Goal: Information Seeking & Learning: Learn about a topic

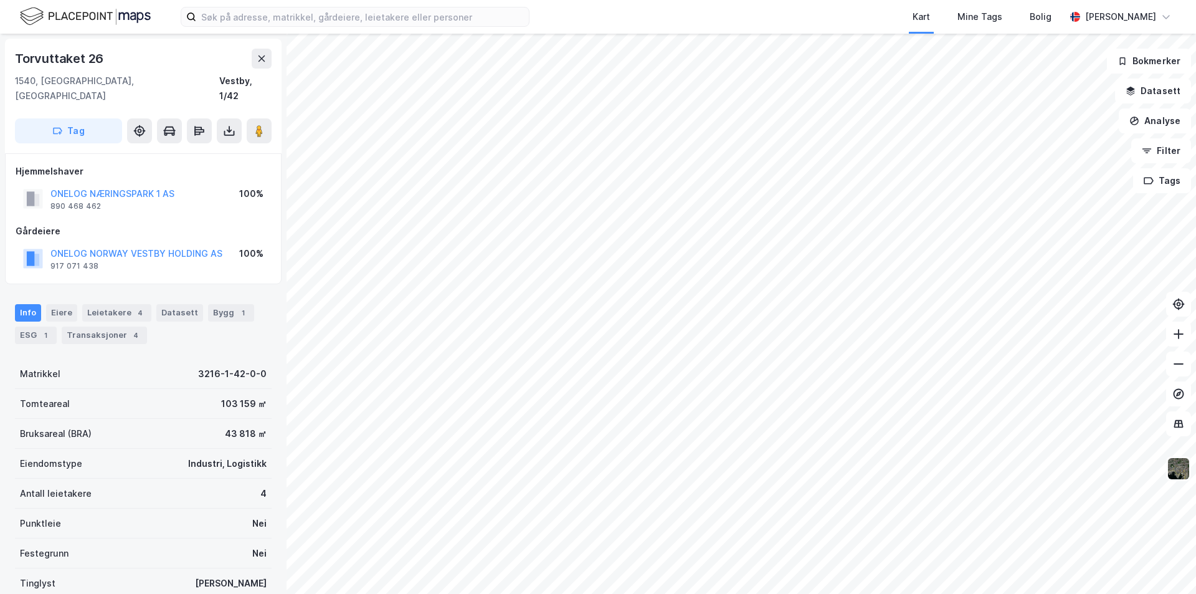
click at [1174, 470] on img at bounding box center [1179, 469] width 24 height 24
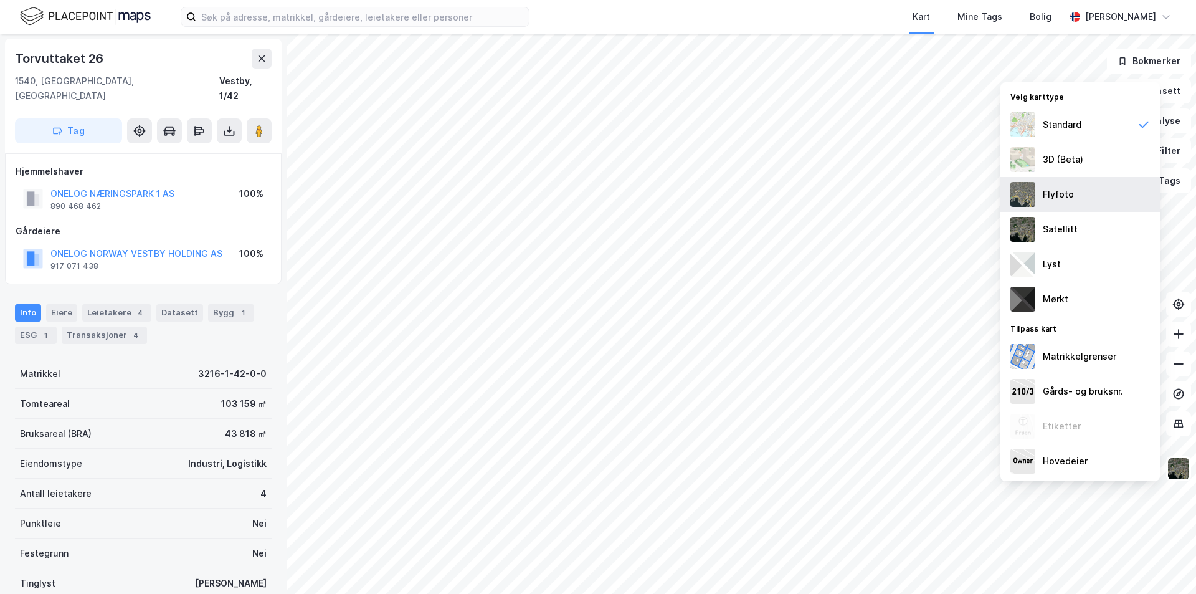
click at [1075, 188] on div "Flyfoto" at bounding box center [1081, 194] width 160 height 35
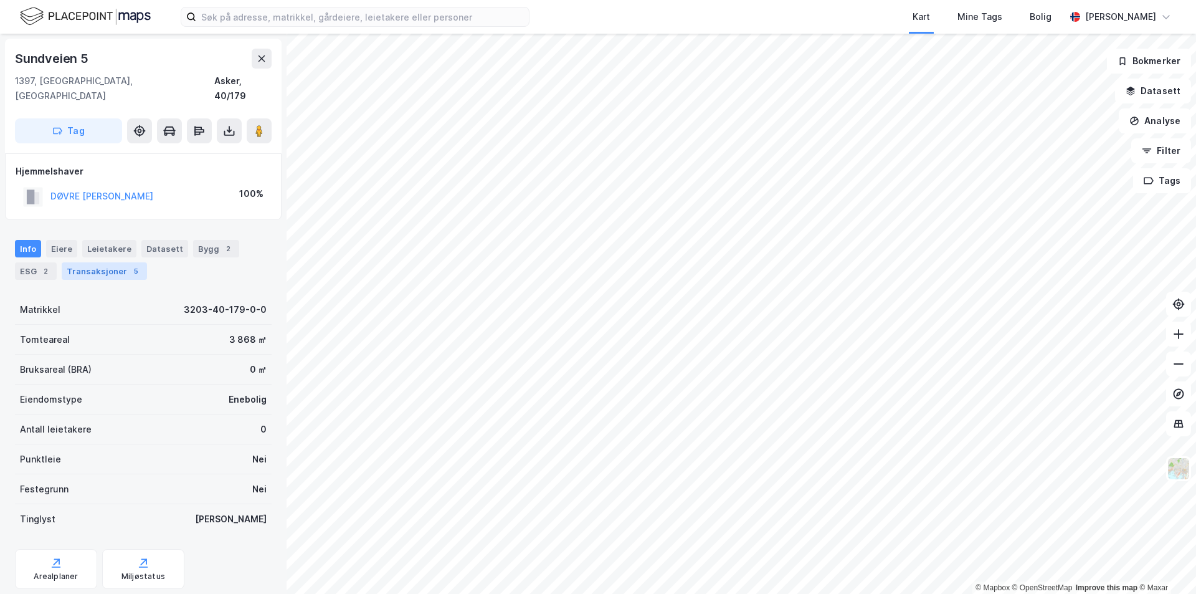
click at [93, 262] on div "Transaksjoner 5" at bounding box center [104, 270] width 85 height 17
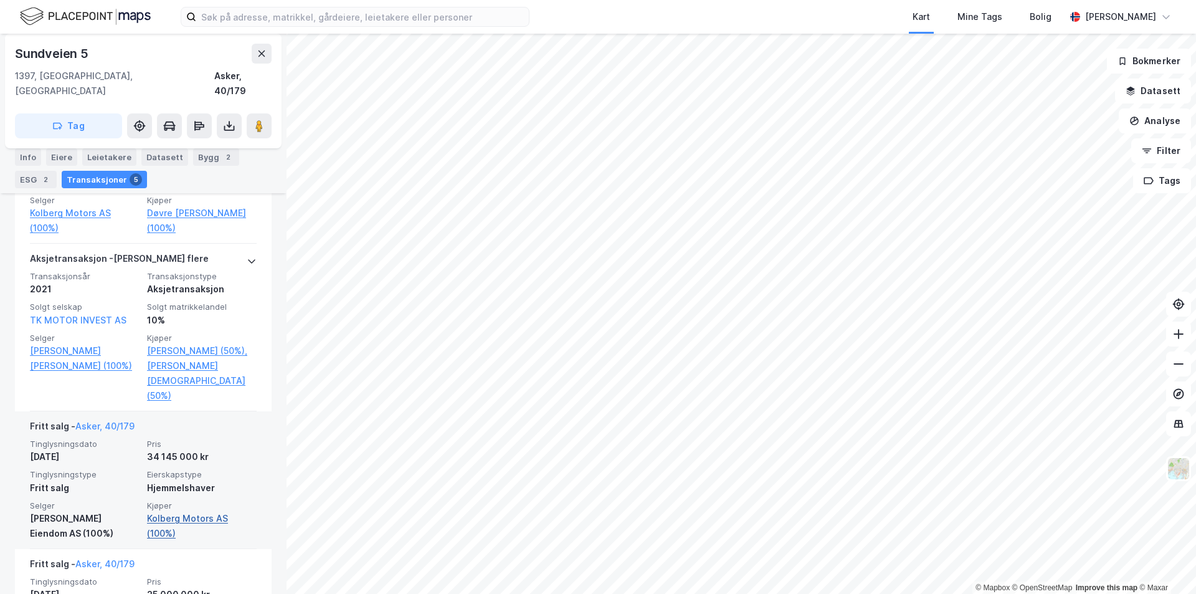
scroll to position [499, 0]
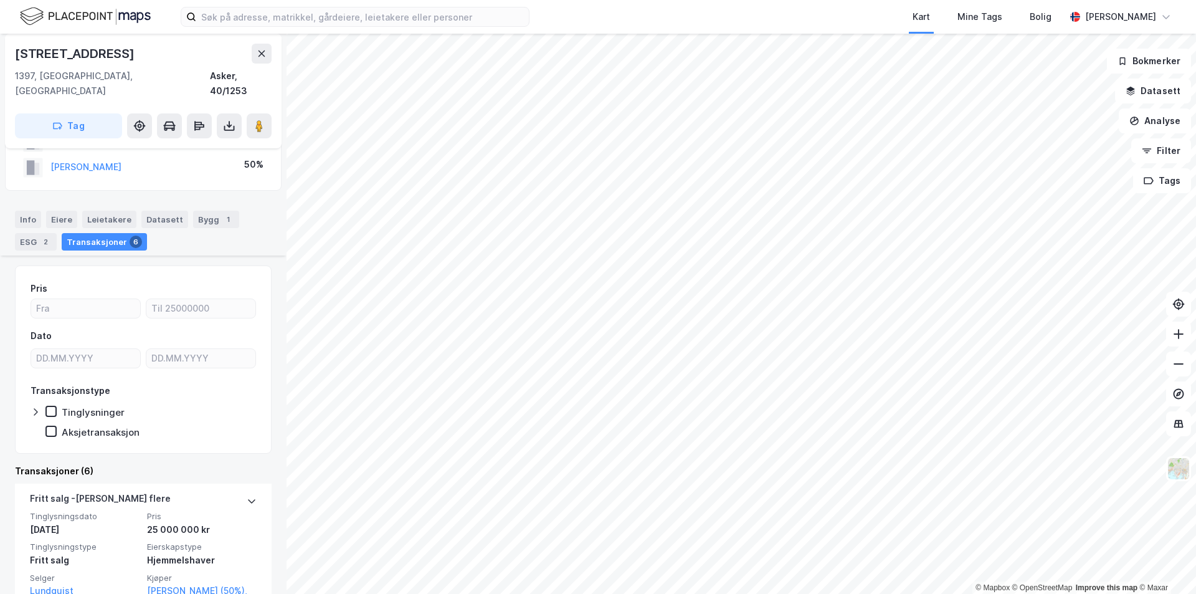
scroll to position [125, 0]
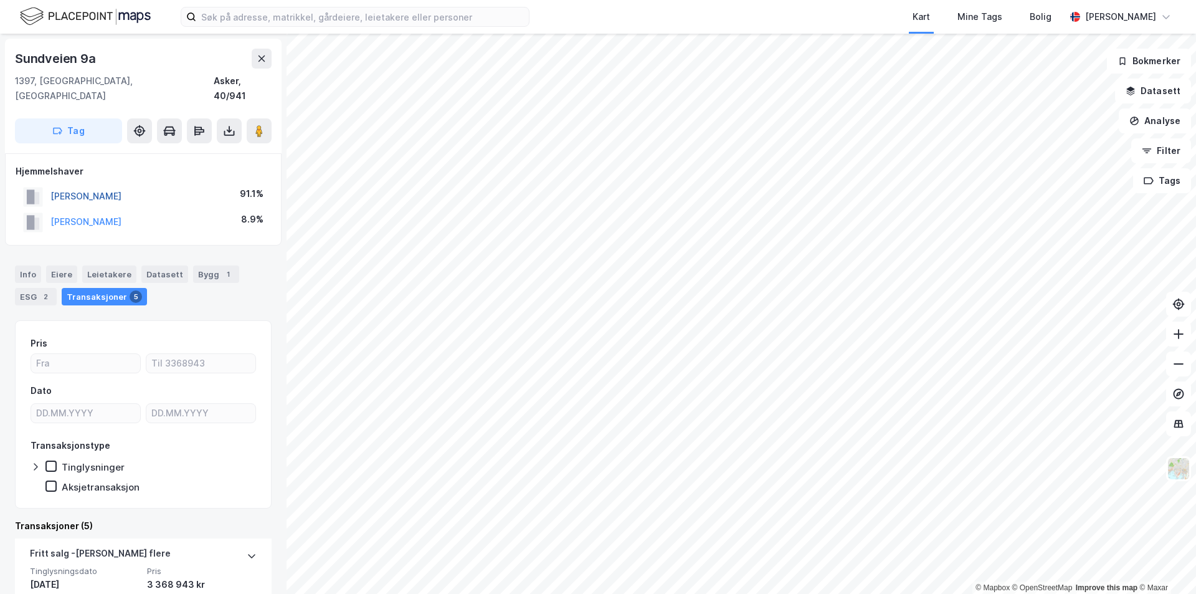
click at [0, 0] on button "[PERSON_NAME]" at bounding box center [0, 0] width 0 height 0
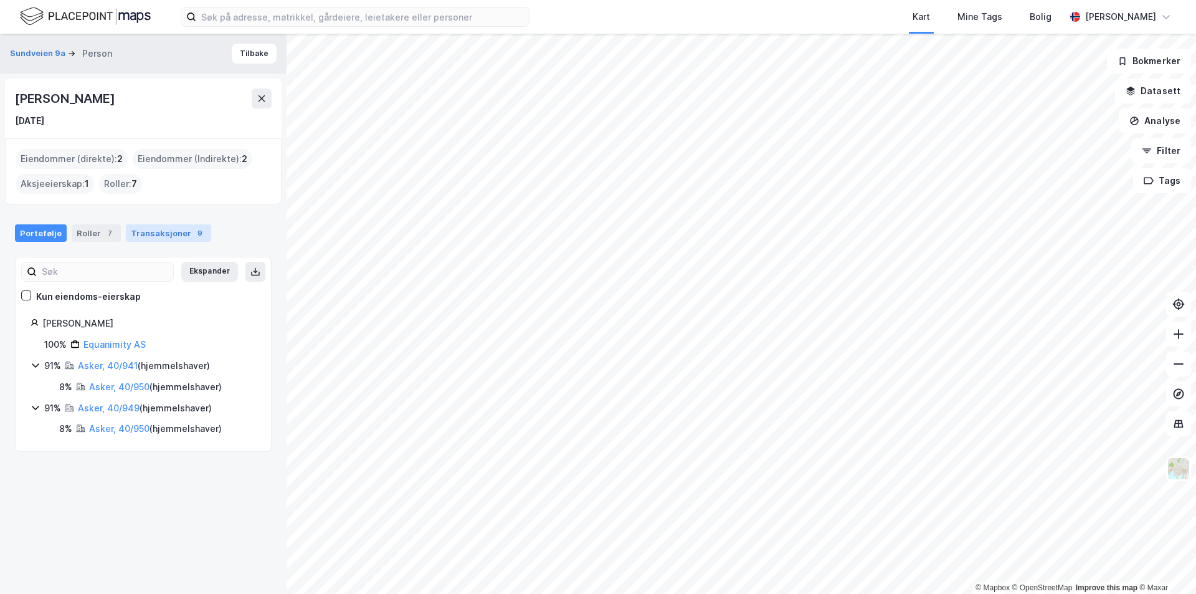
click at [151, 232] on div "Transaksjoner 9" at bounding box center [168, 232] width 85 height 17
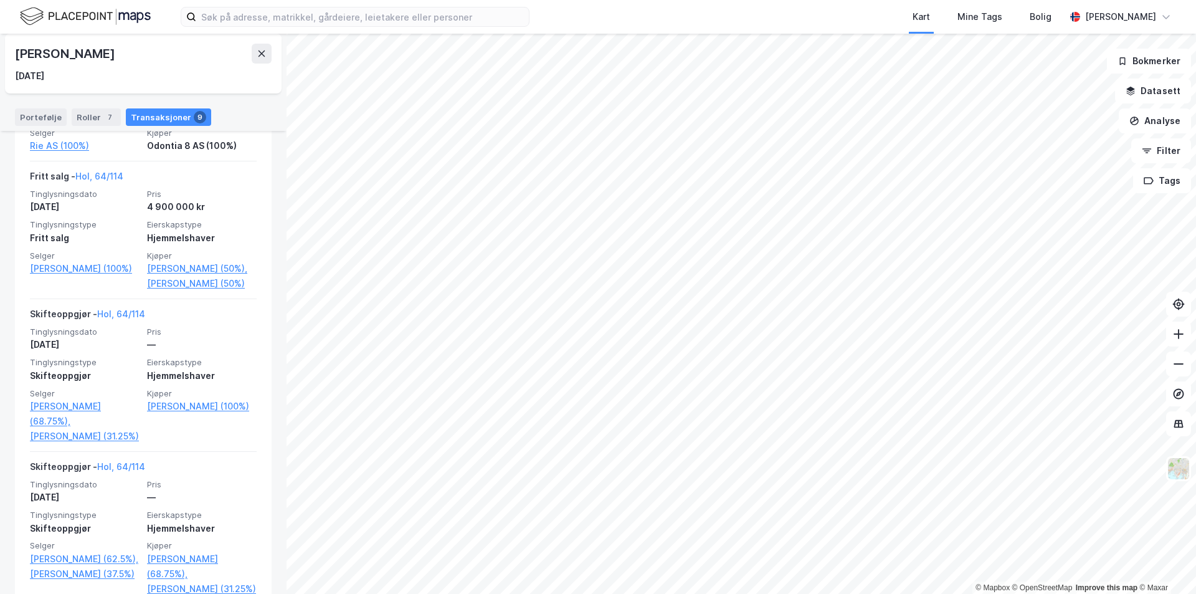
scroll to position [561, 0]
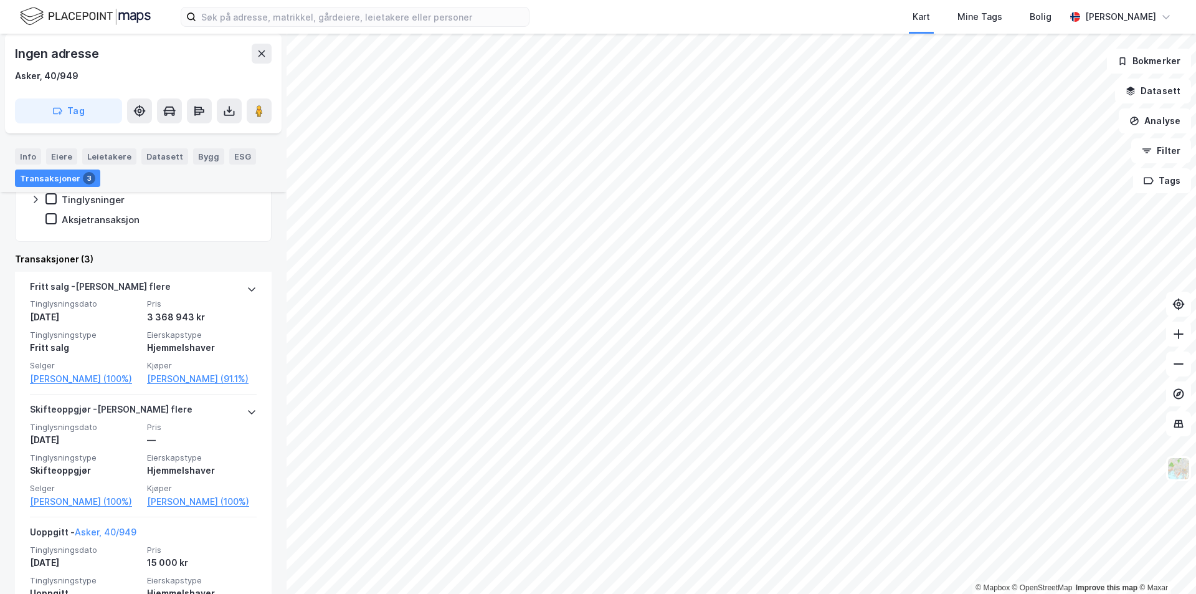
scroll to position [312, 0]
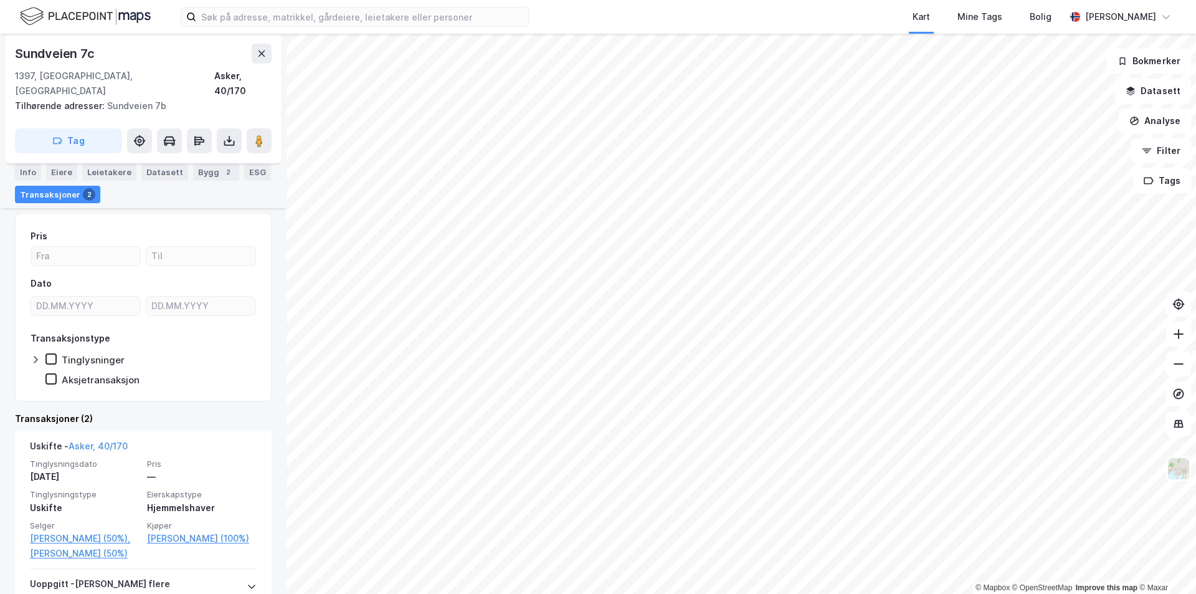
scroll to position [125, 0]
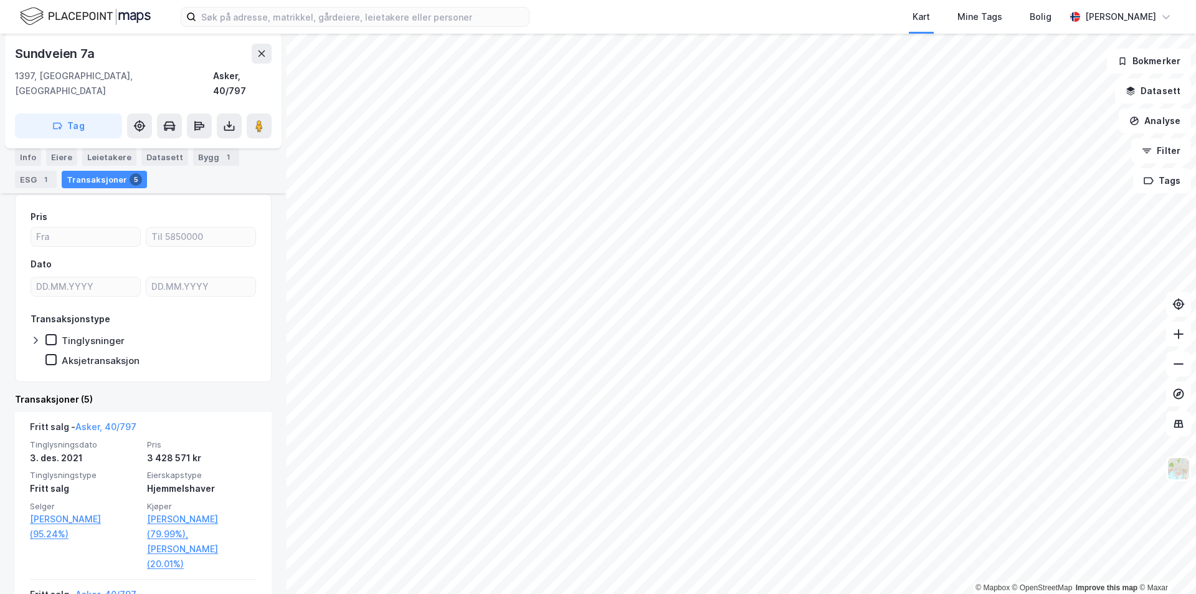
scroll to position [187, 0]
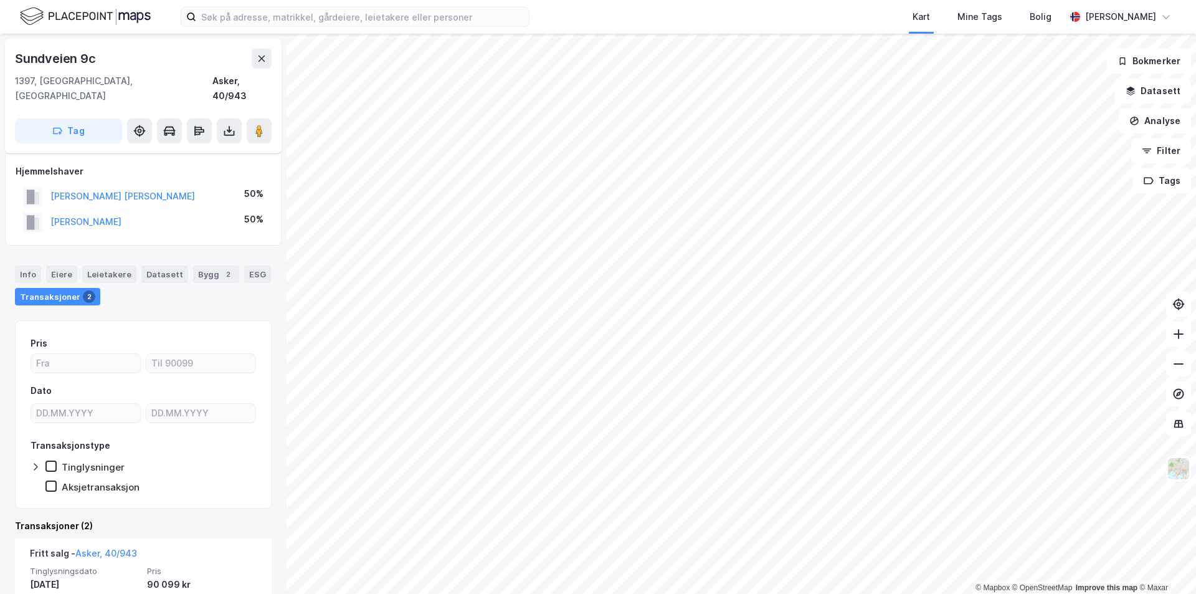
scroll to position [125, 0]
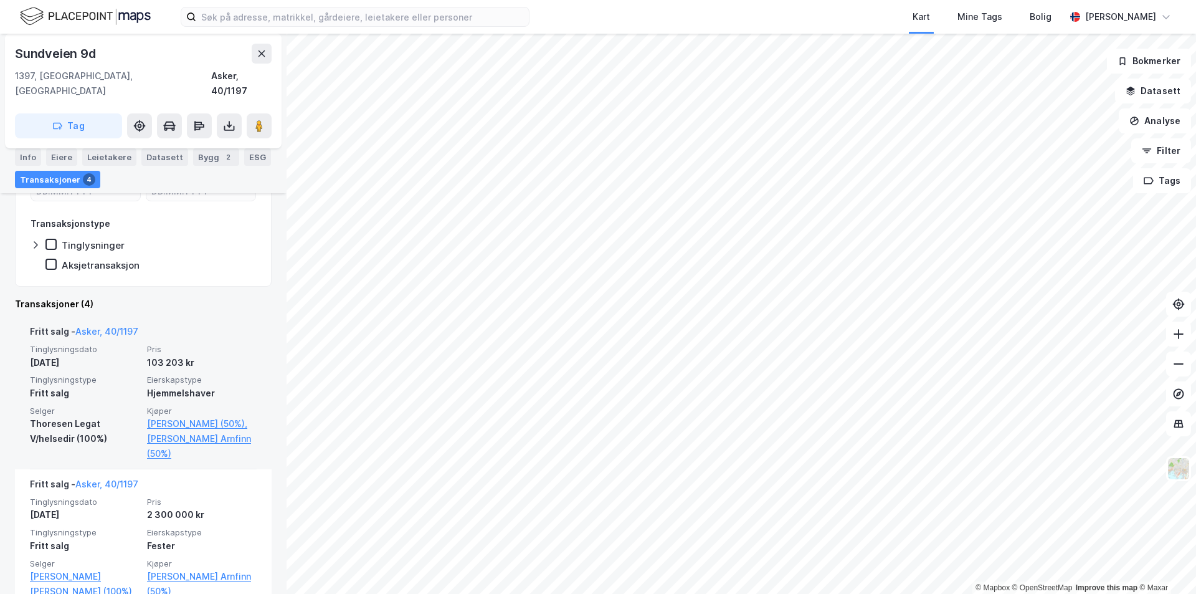
scroll to position [249, 0]
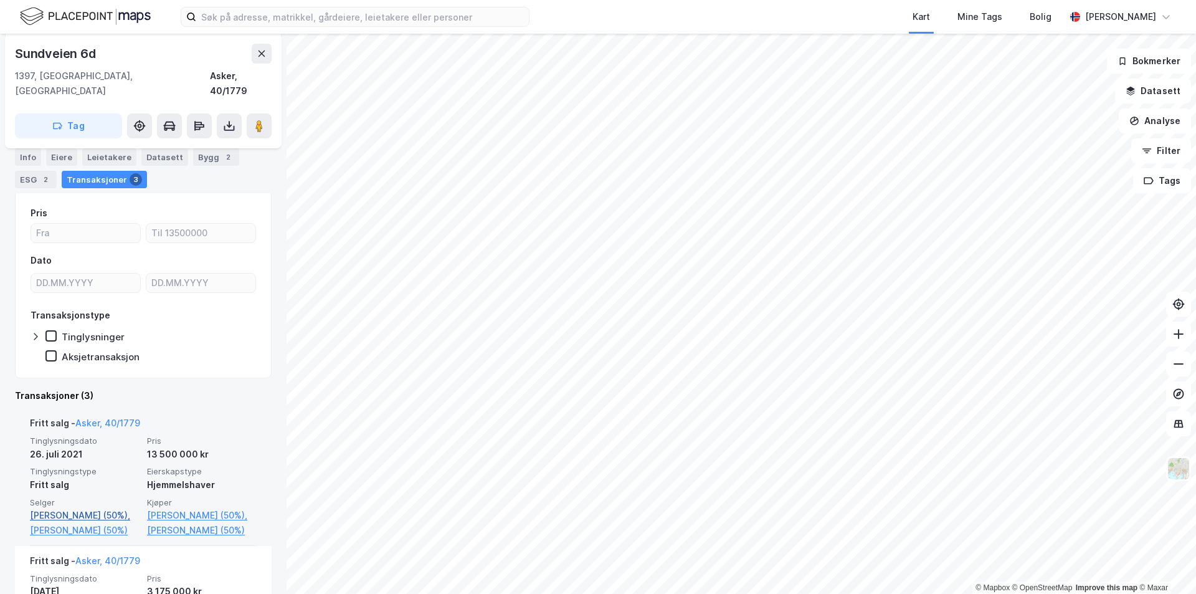
scroll to position [187, 0]
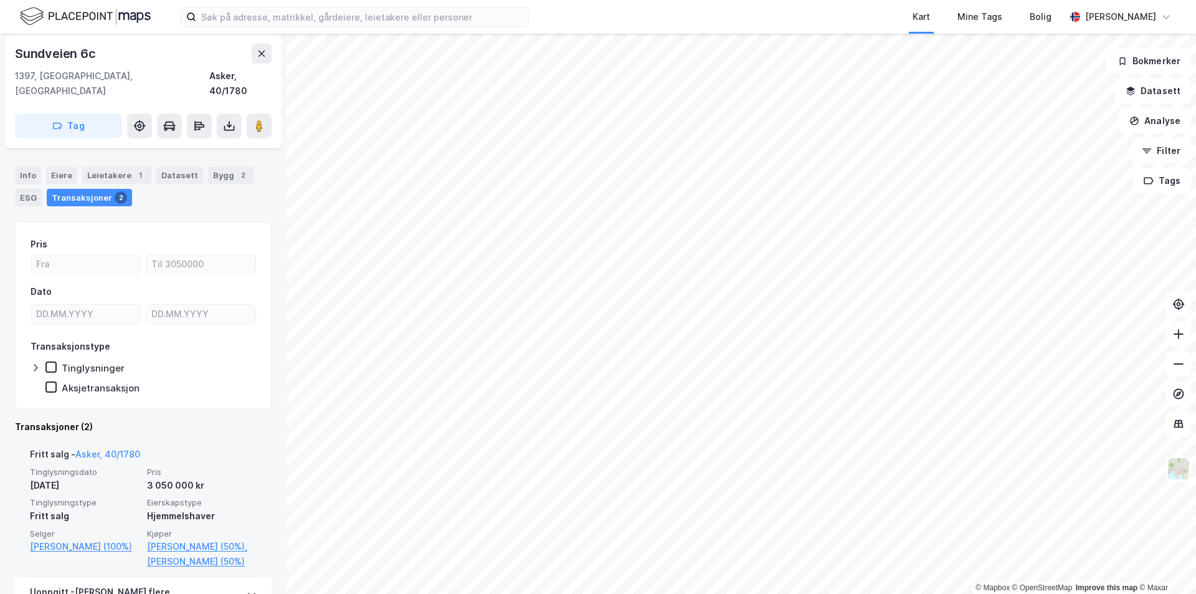
scroll to position [125, 0]
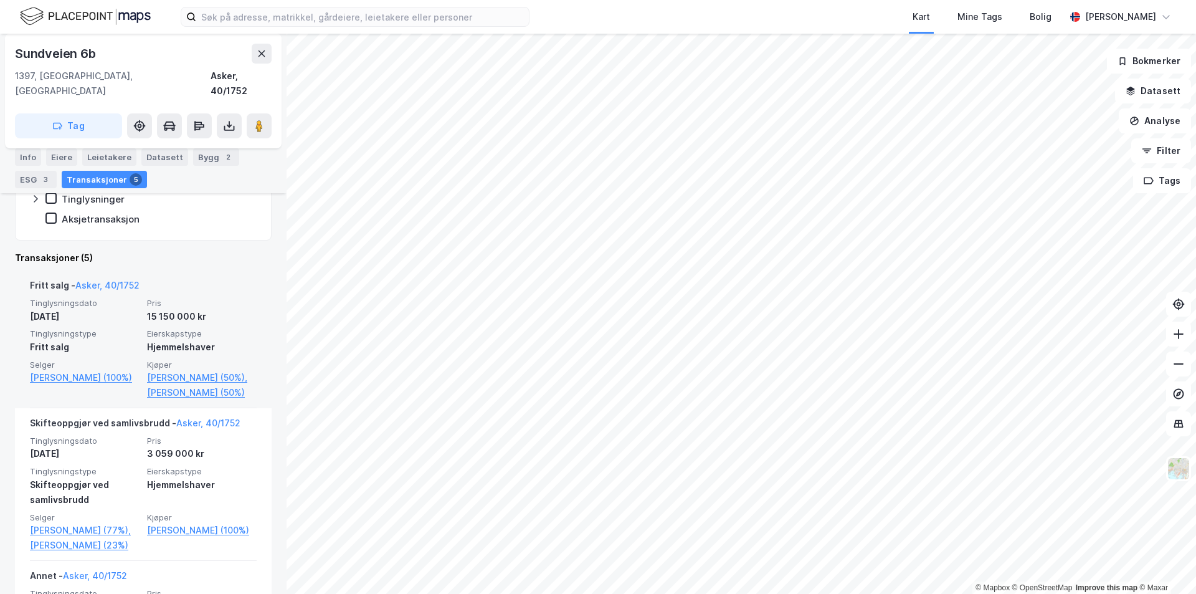
scroll to position [312, 0]
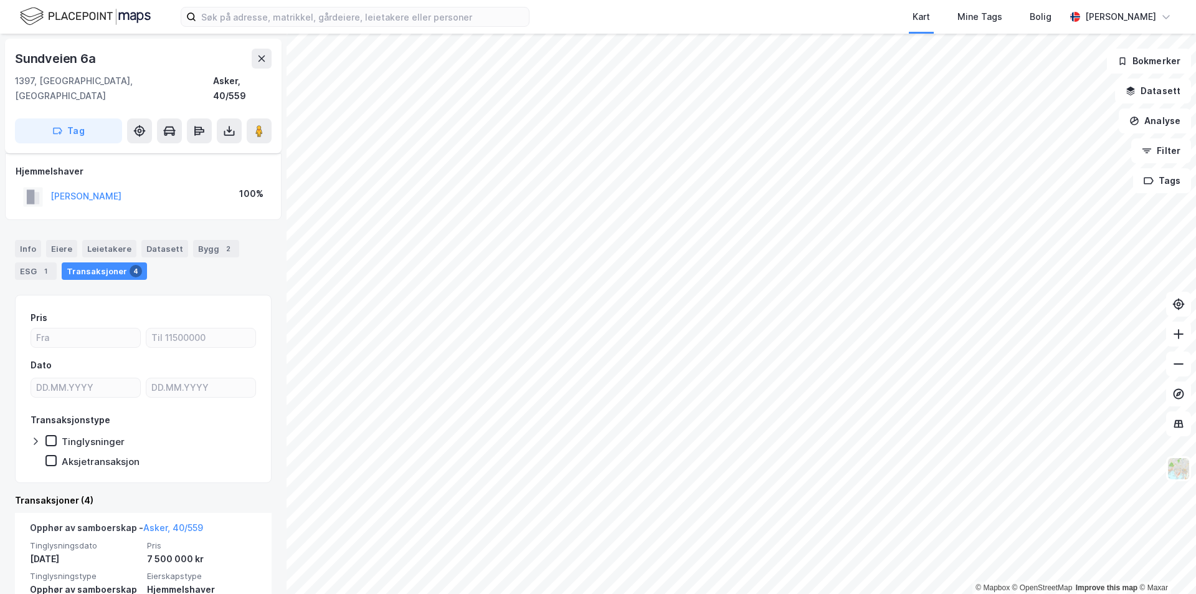
scroll to position [187, 0]
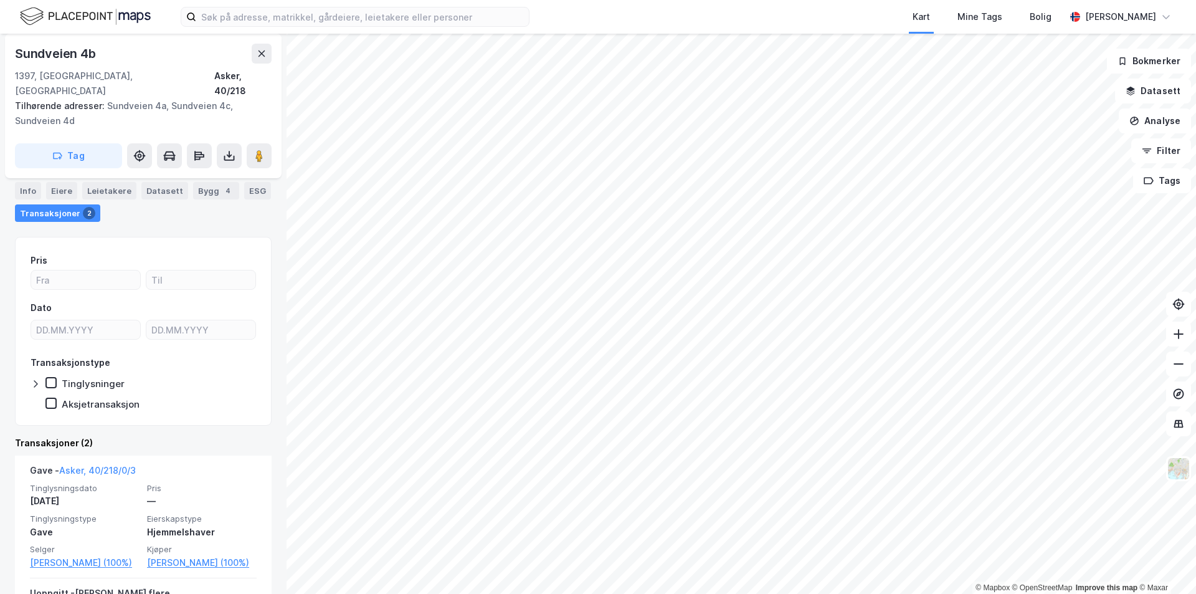
scroll to position [125, 0]
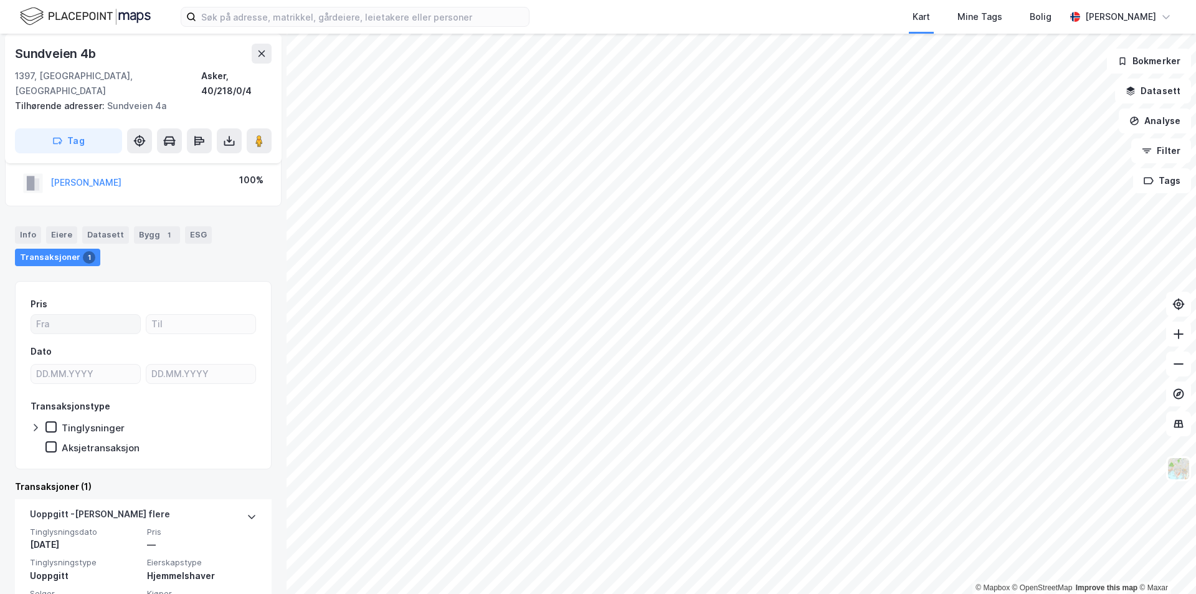
scroll to position [117, 0]
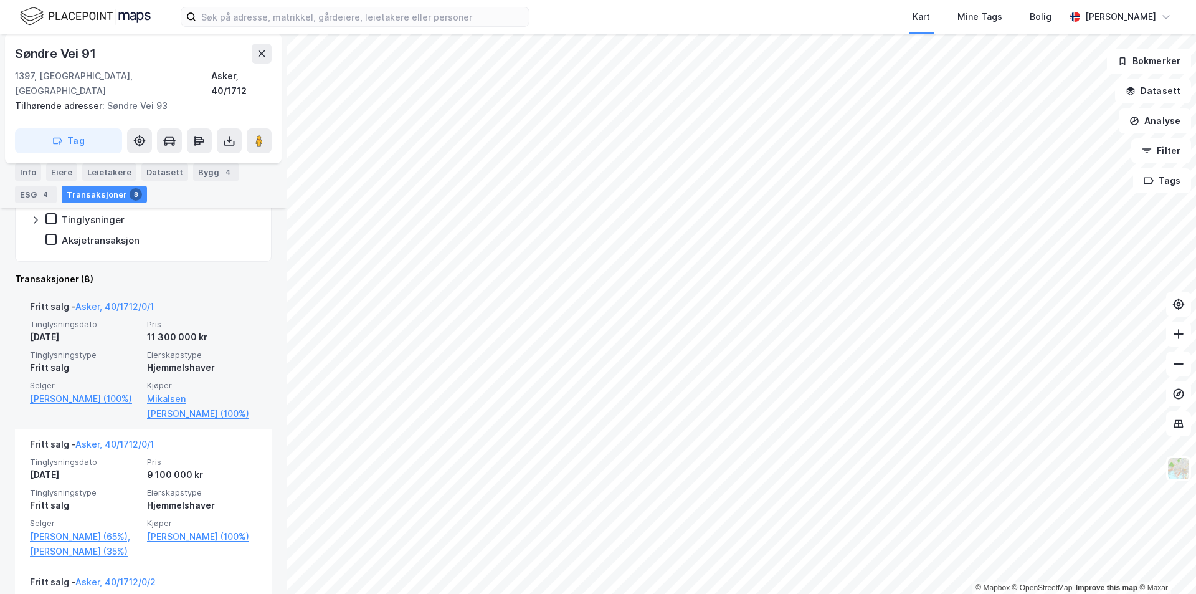
scroll to position [312, 0]
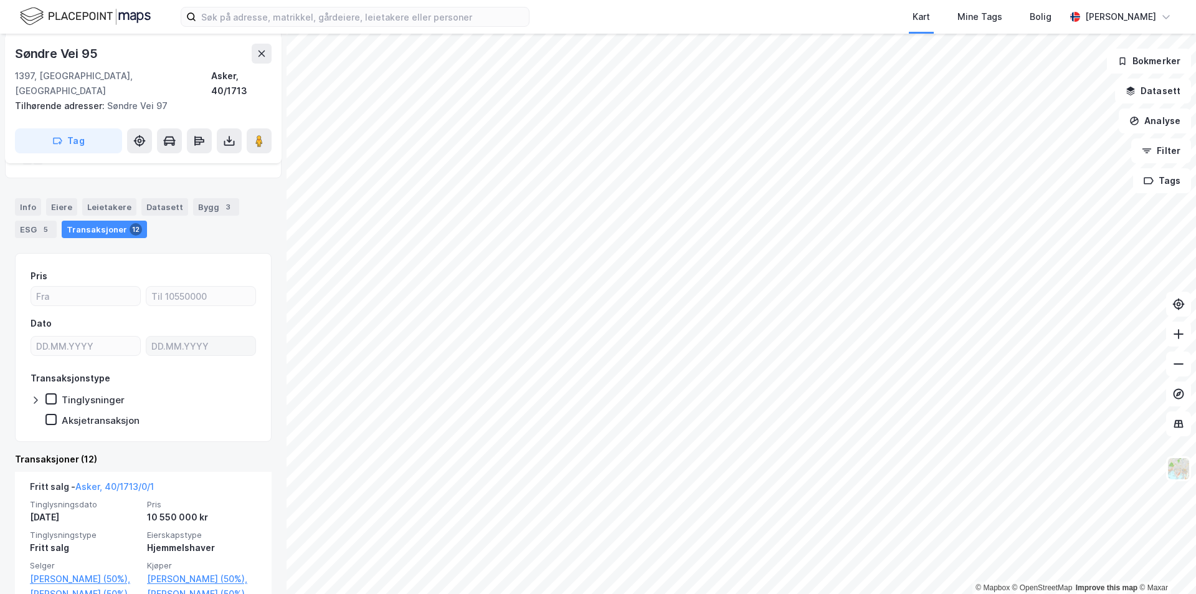
scroll to position [272, 0]
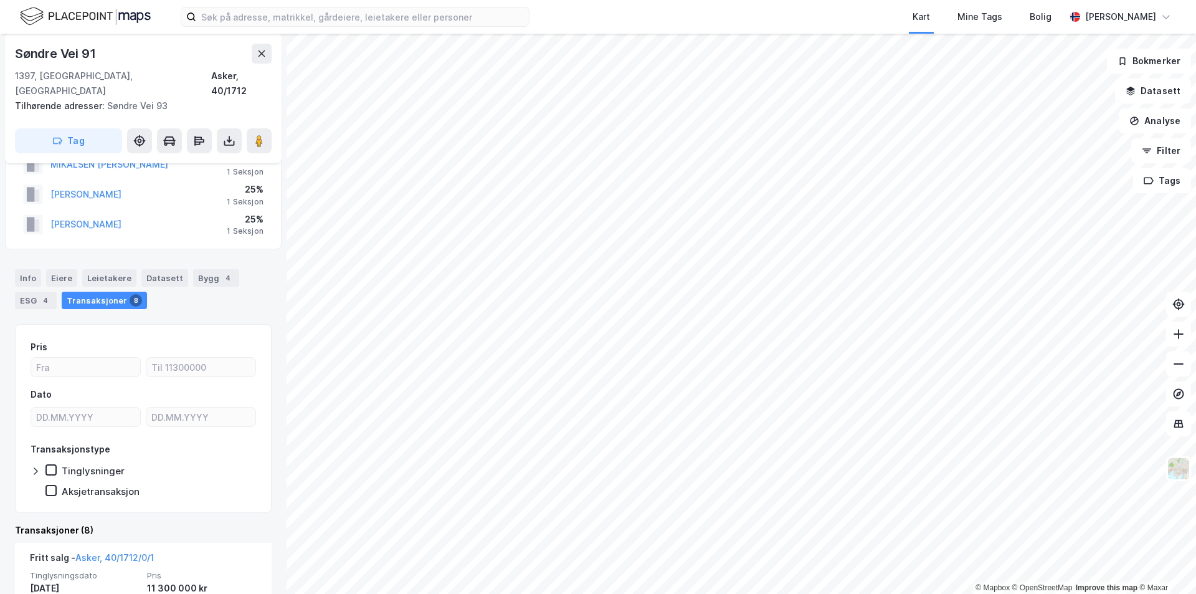
scroll to position [125, 0]
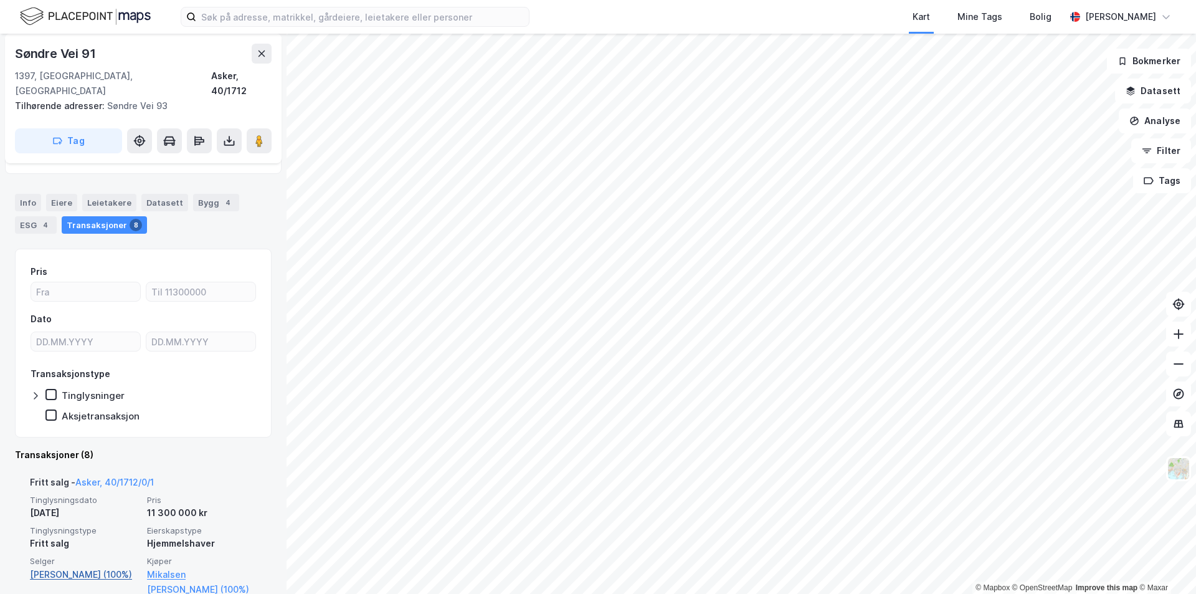
click at [72, 567] on link "[PERSON_NAME] (100%)" at bounding box center [85, 574] width 110 height 15
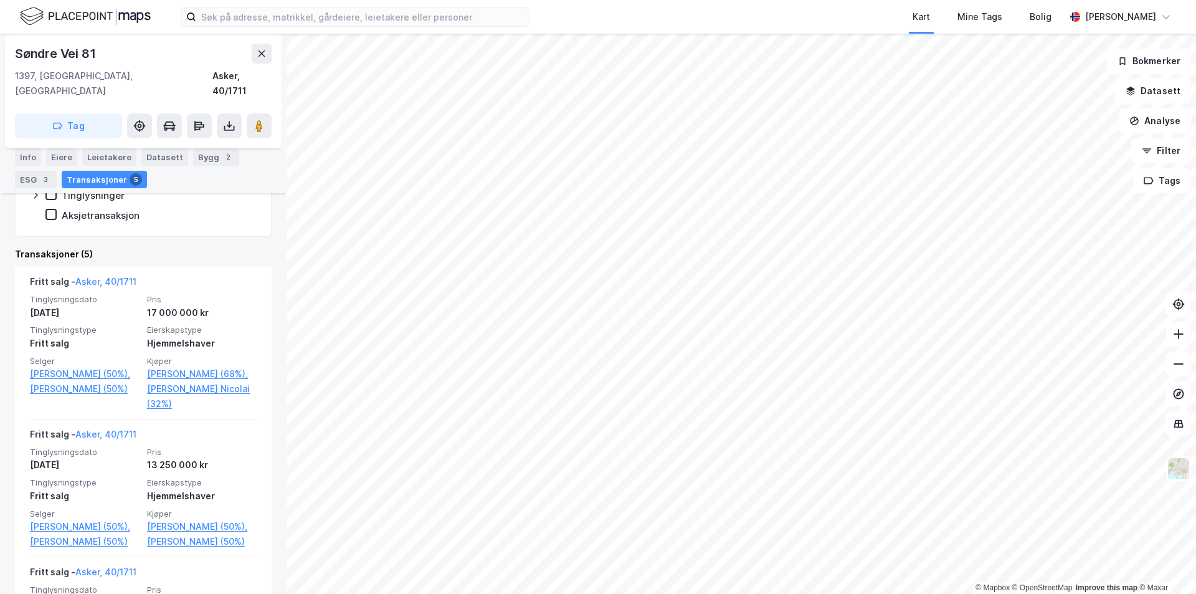
scroll to position [374, 0]
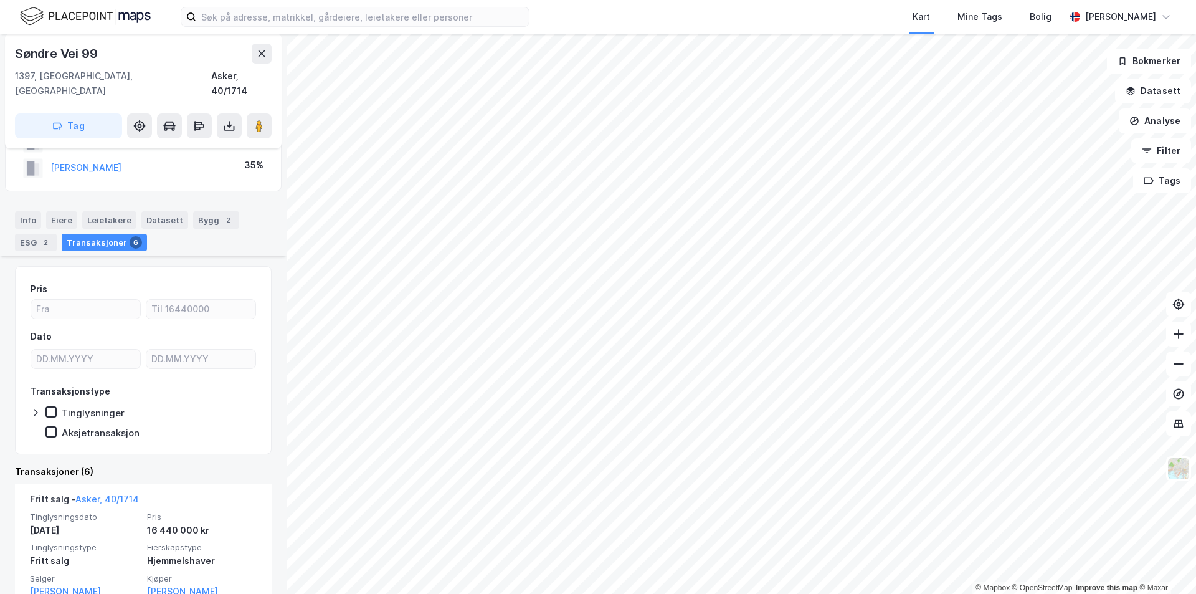
scroll to position [125, 0]
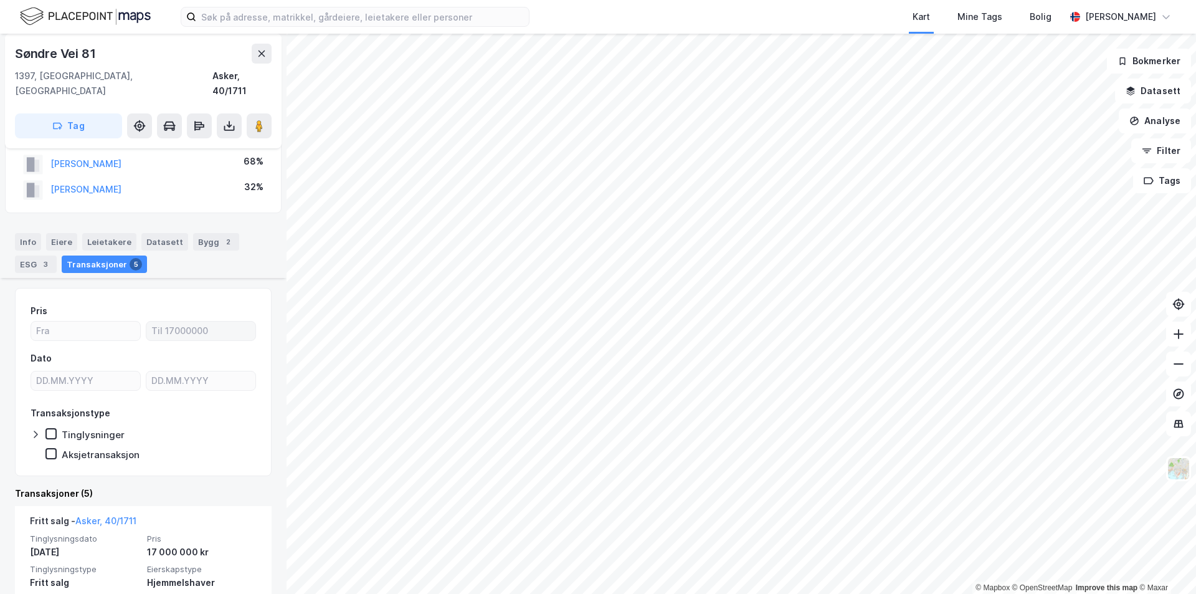
scroll to position [187, 0]
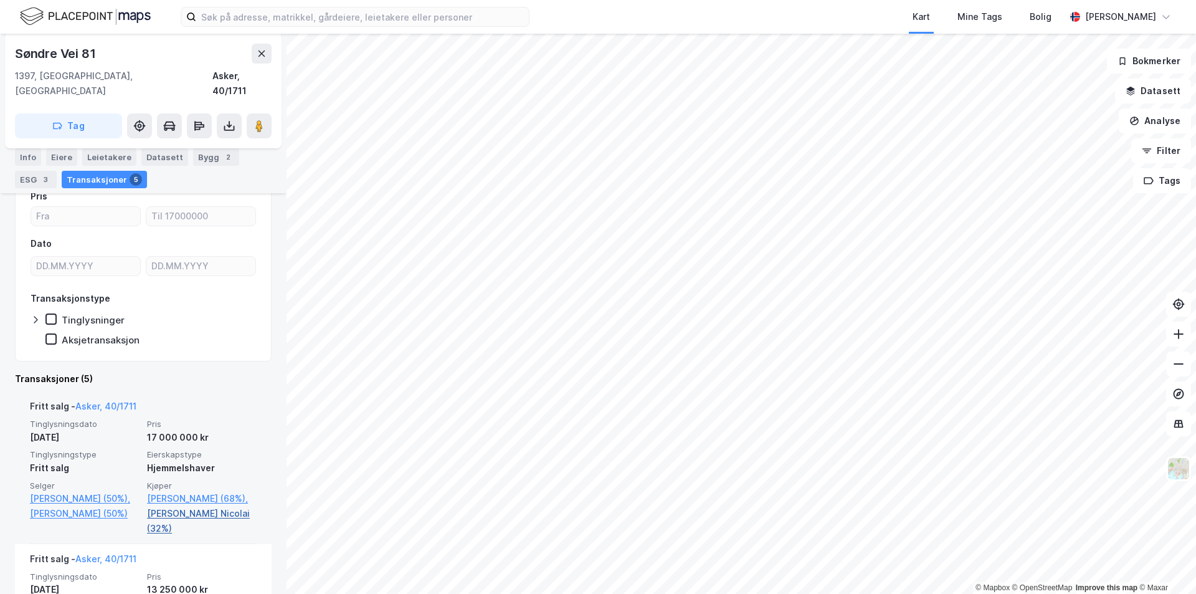
click at [186, 506] on link "[PERSON_NAME] Nicolai (32%)" at bounding box center [202, 521] width 110 height 30
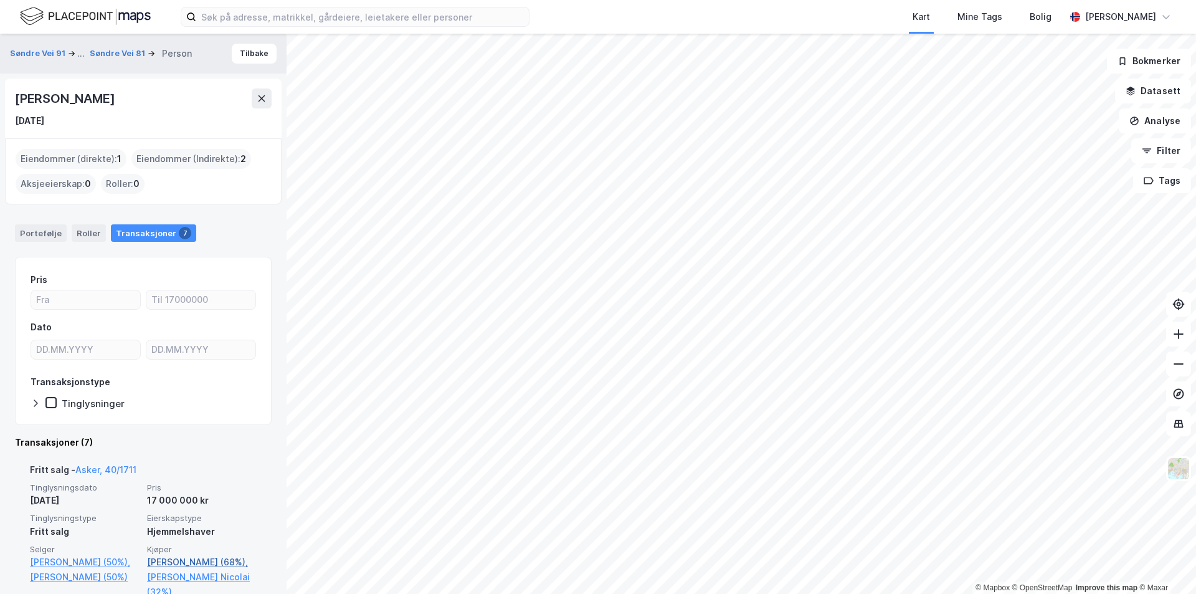
click at [179, 562] on link "[PERSON_NAME] (68%)," at bounding box center [202, 562] width 110 height 15
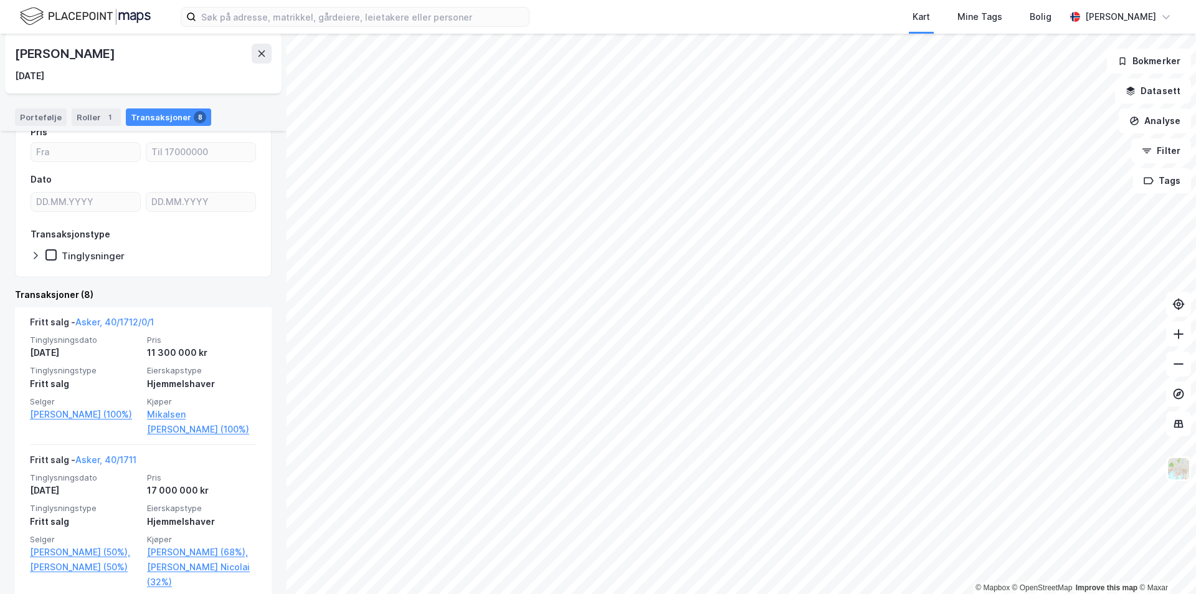
scroll to position [130, 0]
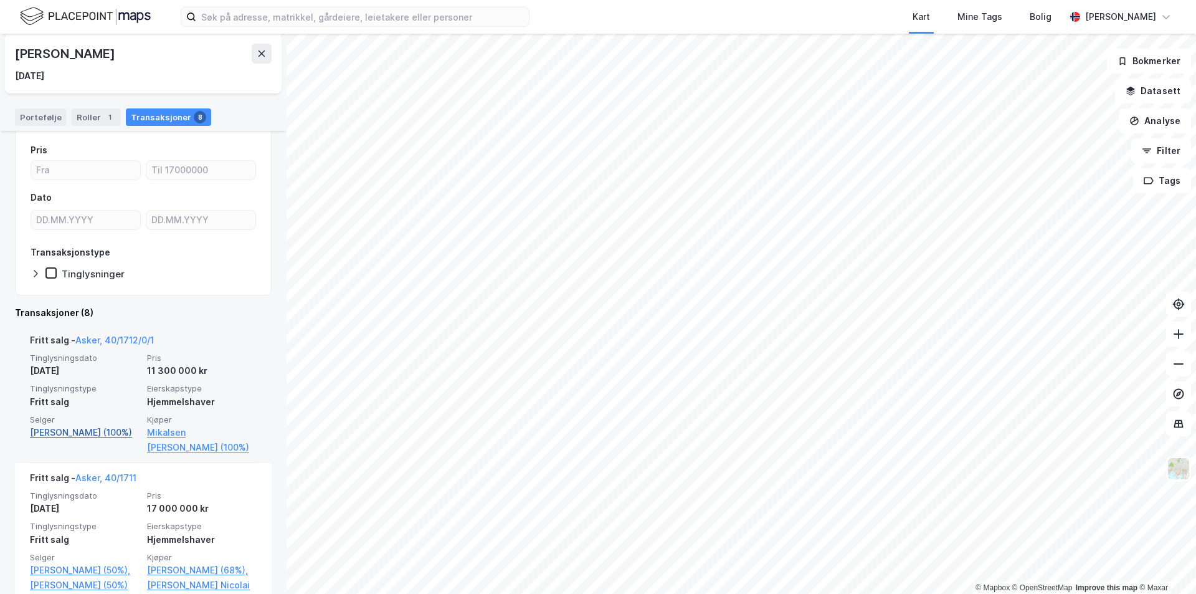
click at [79, 431] on link "[PERSON_NAME] (100%)" at bounding box center [85, 432] width 110 height 15
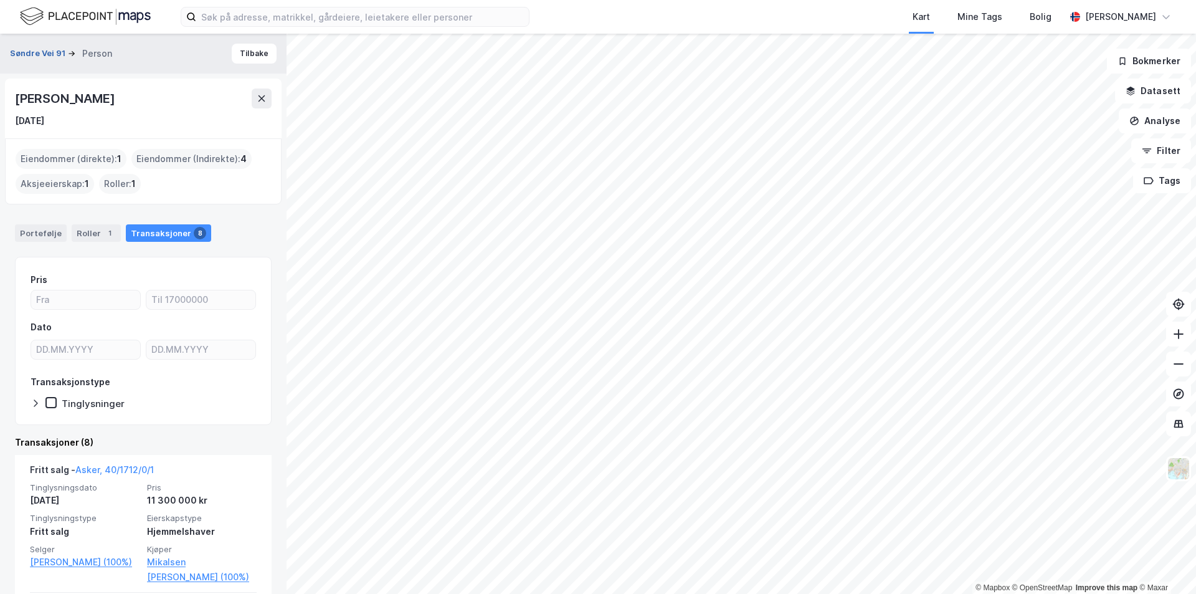
click at [46, 51] on button "Søndre Vei 91" at bounding box center [39, 53] width 58 height 12
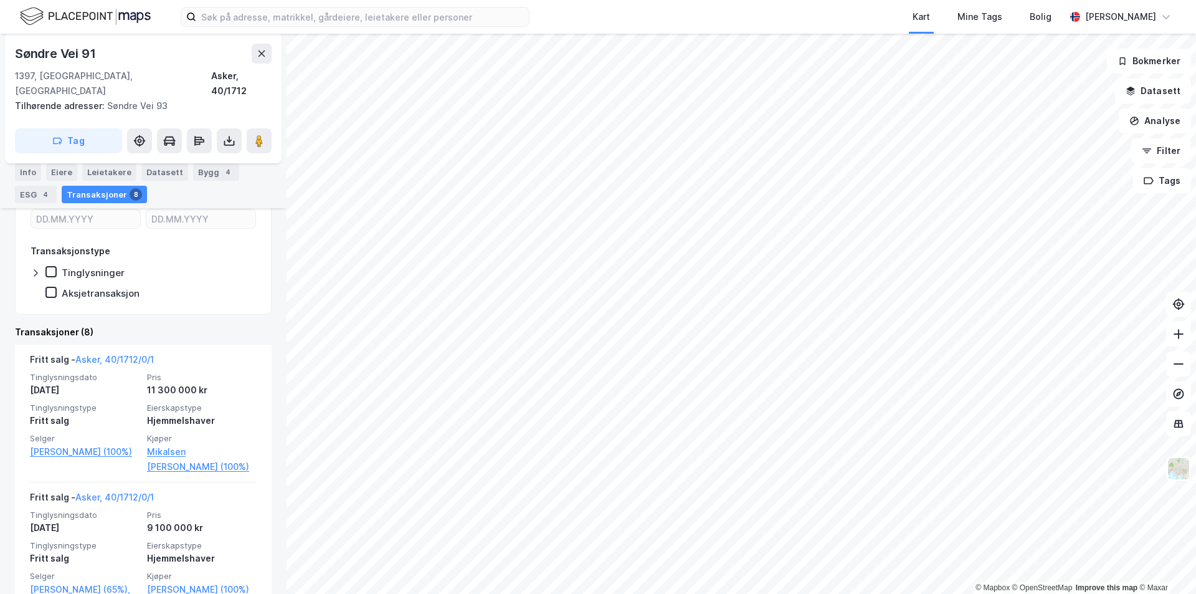
scroll to position [249, 0]
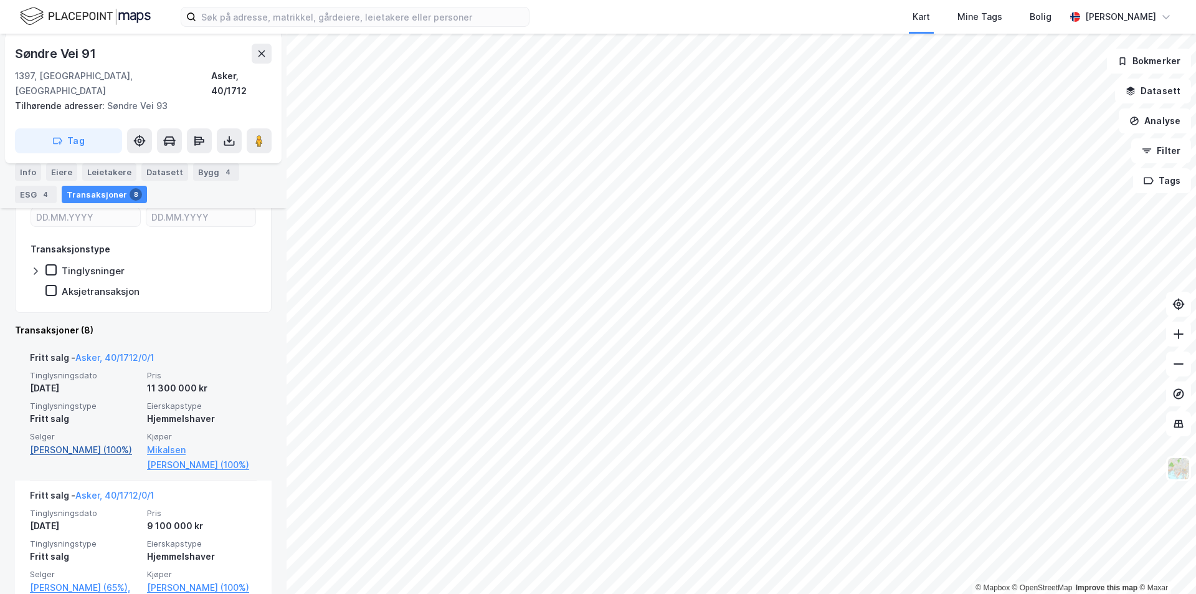
click at [69, 442] on link "[PERSON_NAME] (100%)" at bounding box center [85, 449] width 110 height 15
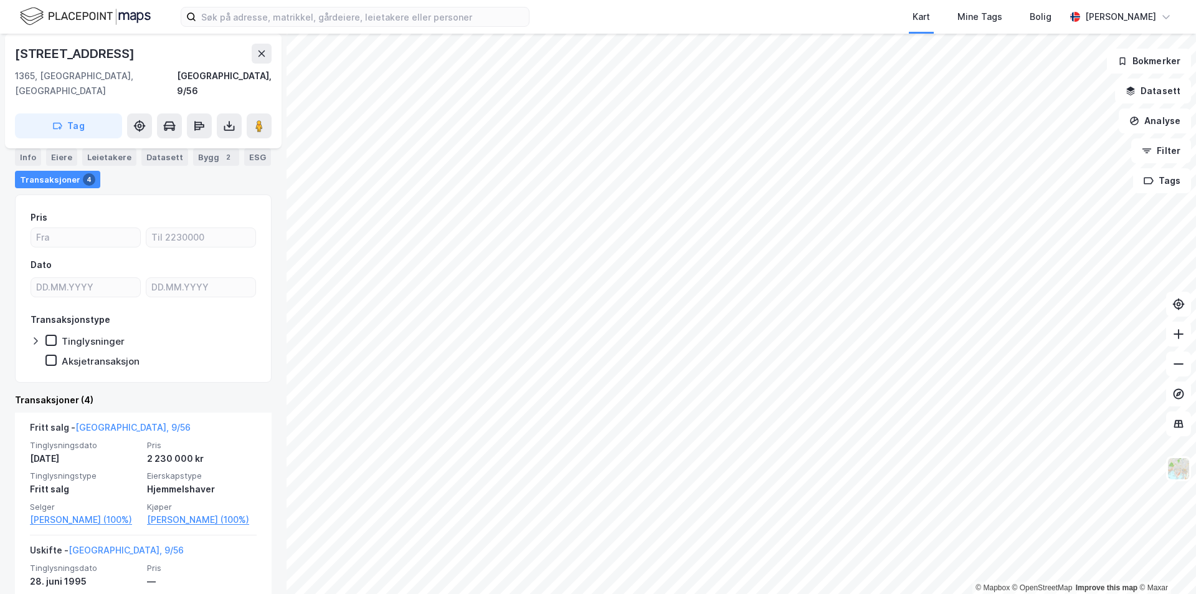
scroll to position [249, 0]
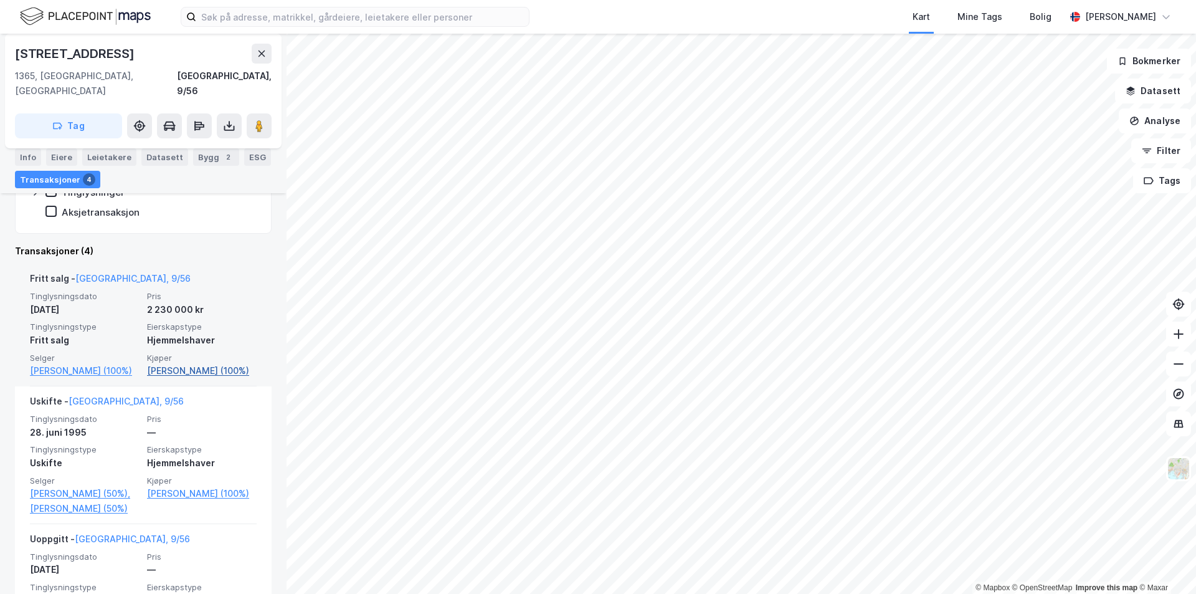
click at [175, 363] on link "[PERSON_NAME] (100%)" at bounding box center [202, 370] width 110 height 15
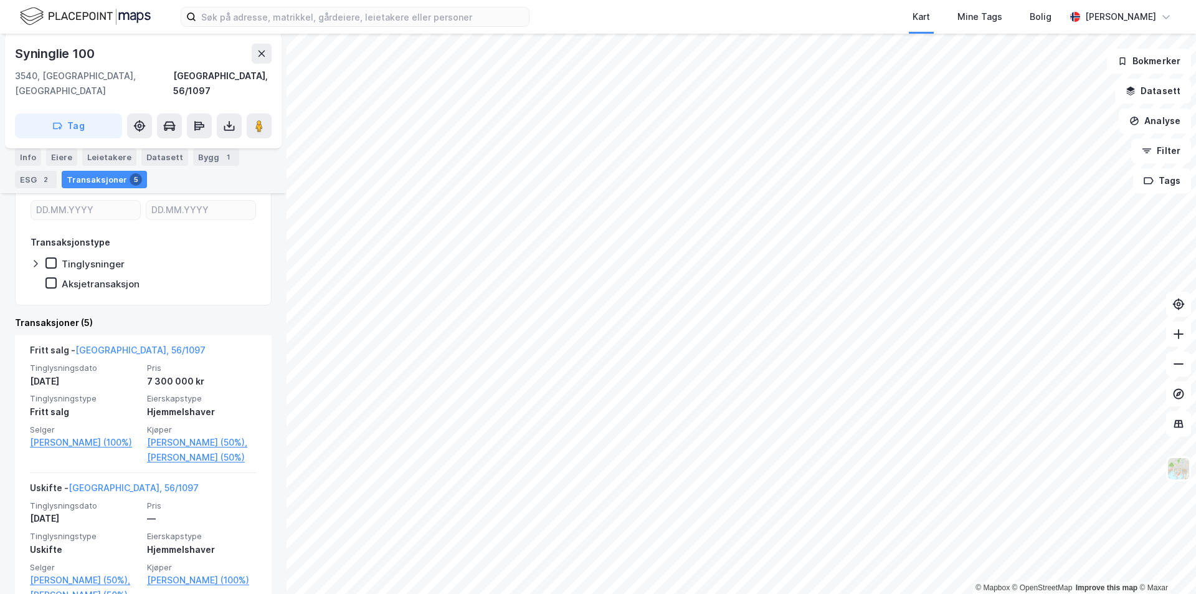
scroll to position [249, 0]
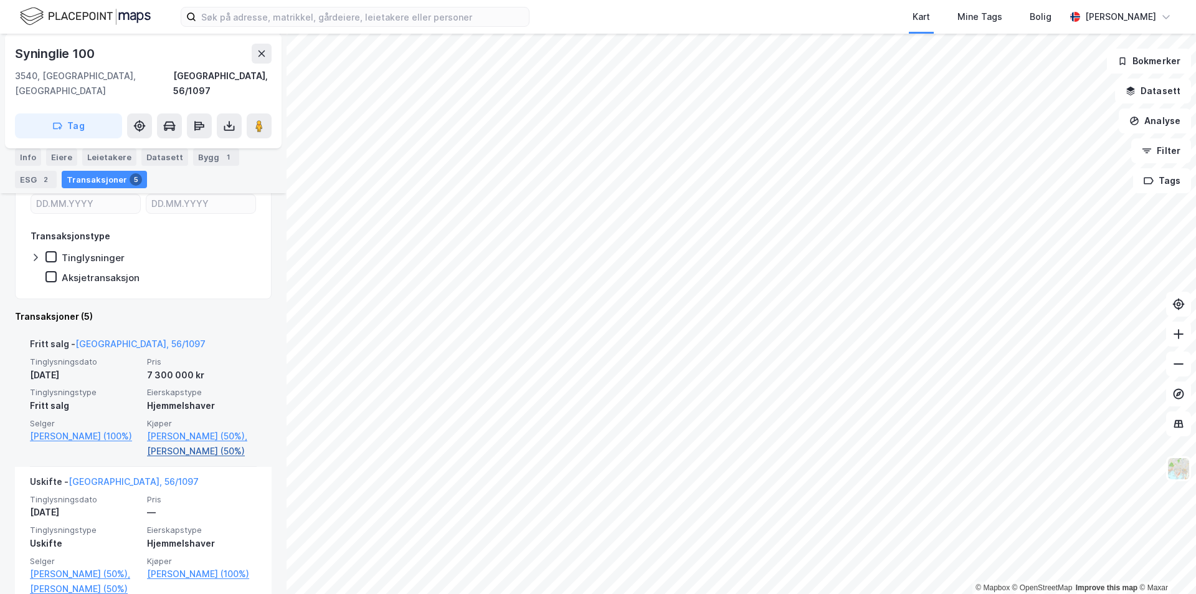
click at [193, 444] on link "[PERSON_NAME] (50%)" at bounding box center [202, 451] width 110 height 15
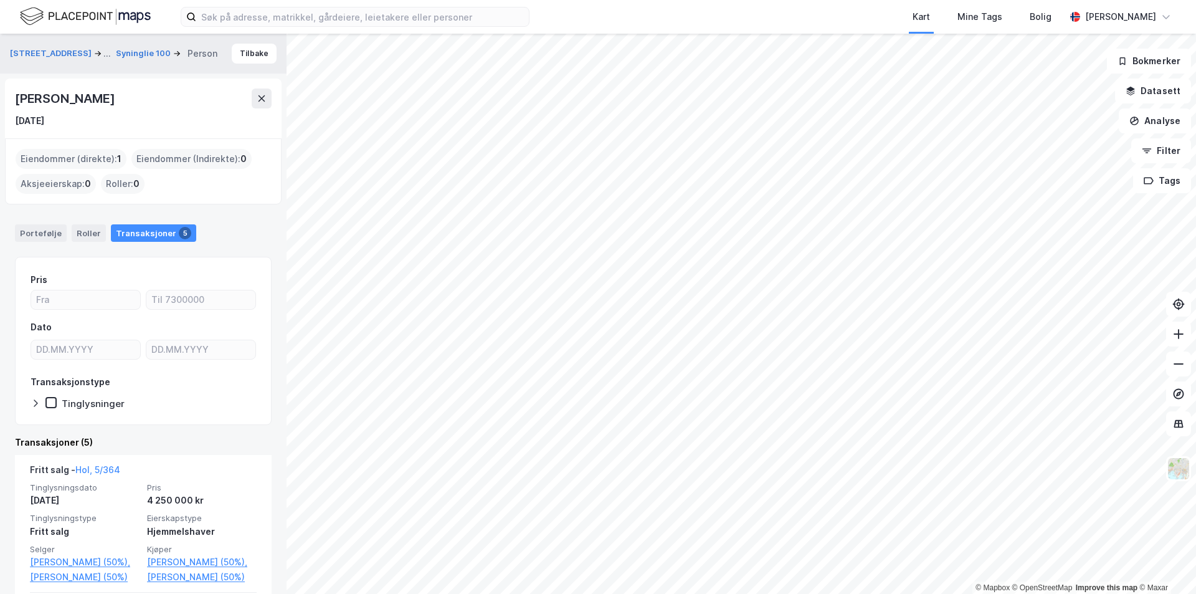
scroll to position [62, 0]
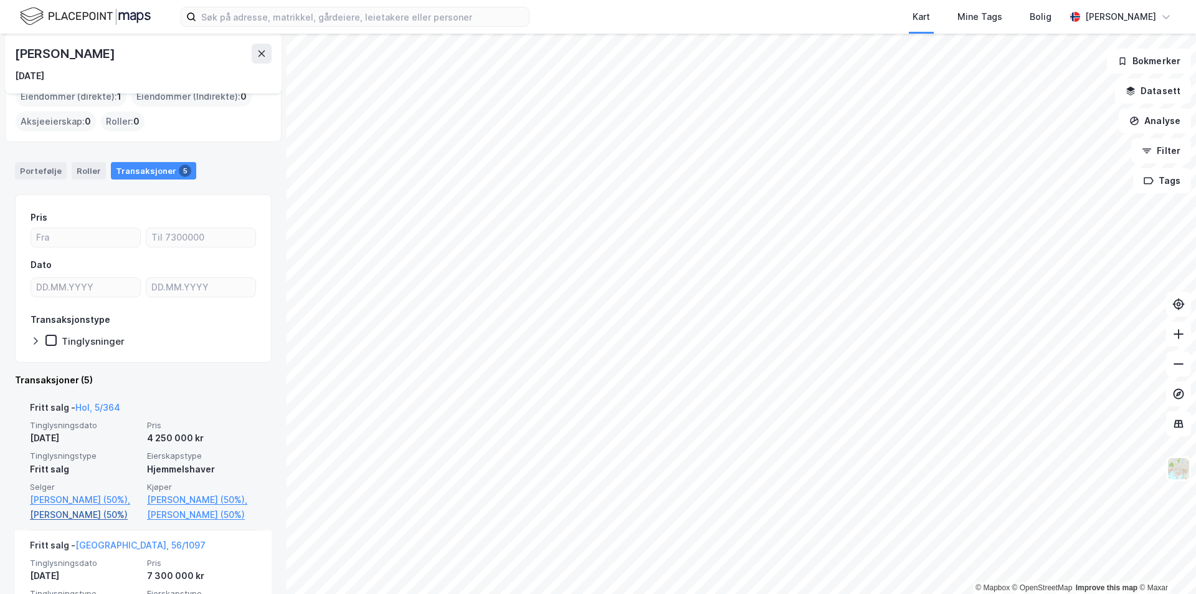
click at [79, 522] on link "[PERSON_NAME] (50%)" at bounding box center [85, 514] width 110 height 15
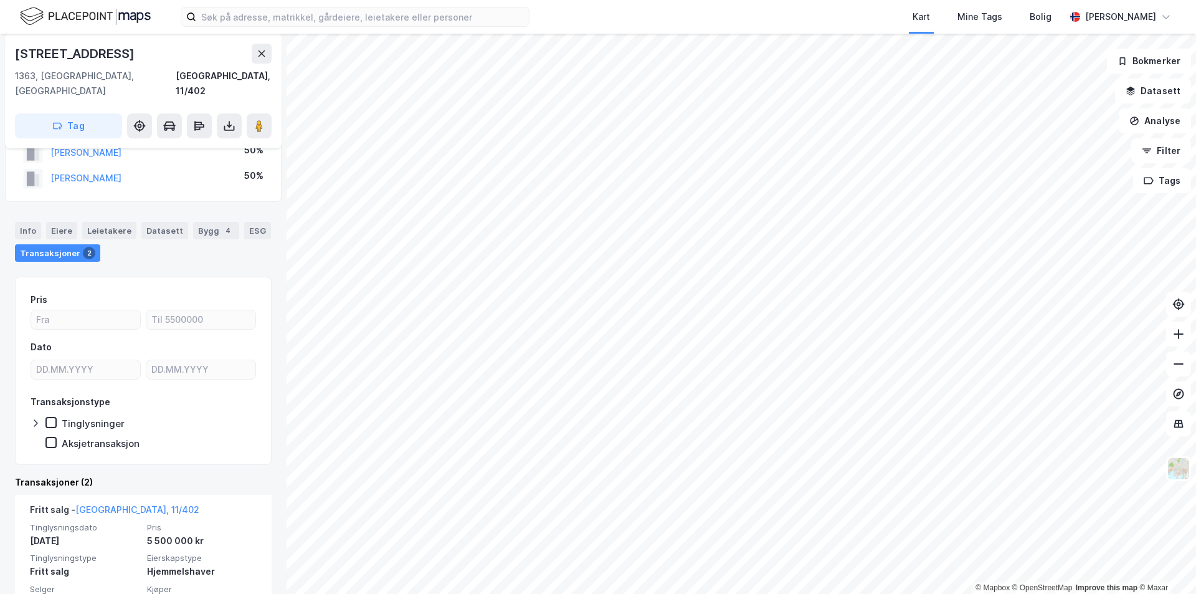
scroll to position [125, 0]
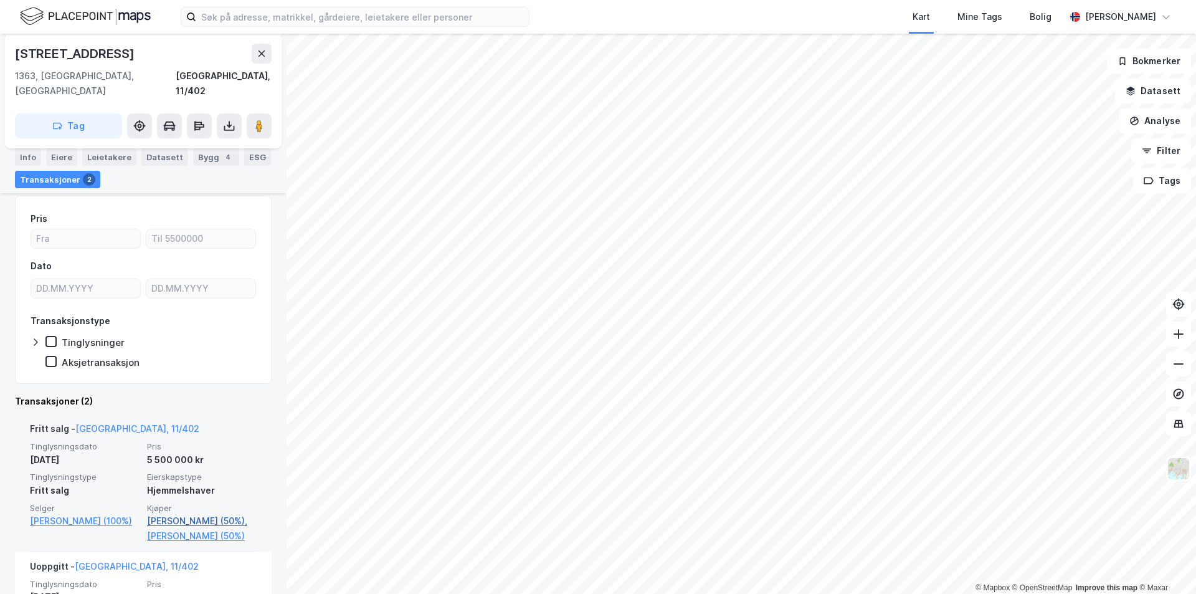
click at [196, 513] on link "[PERSON_NAME] (50%)," at bounding box center [202, 520] width 110 height 15
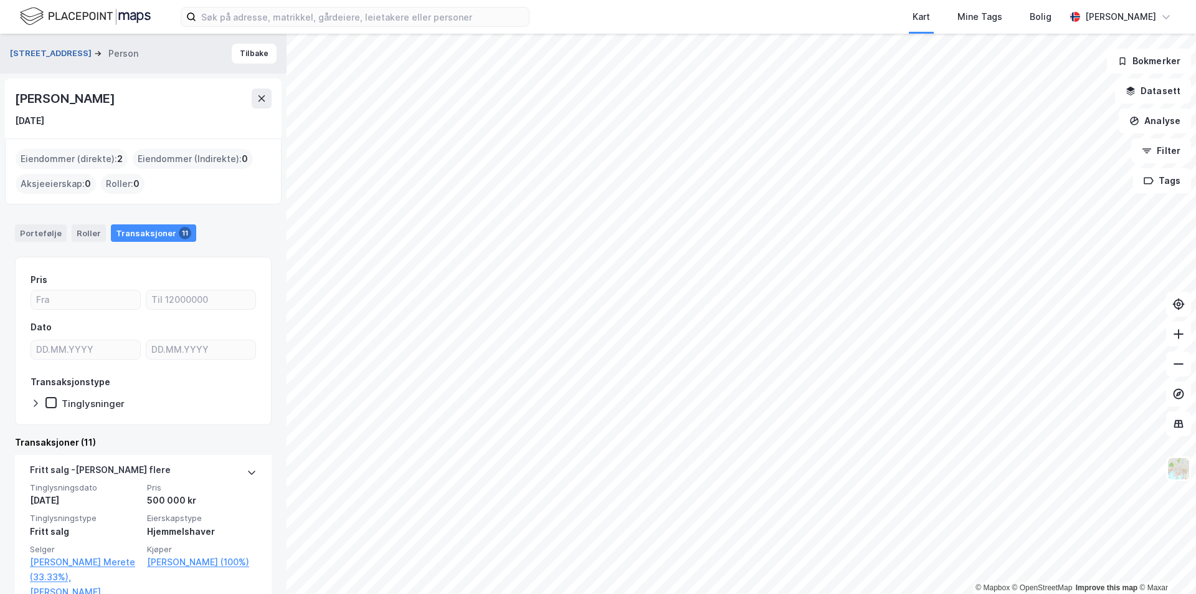
click at [49, 50] on button "[STREET_ADDRESS]" at bounding box center [52, 53] width 84 height 12
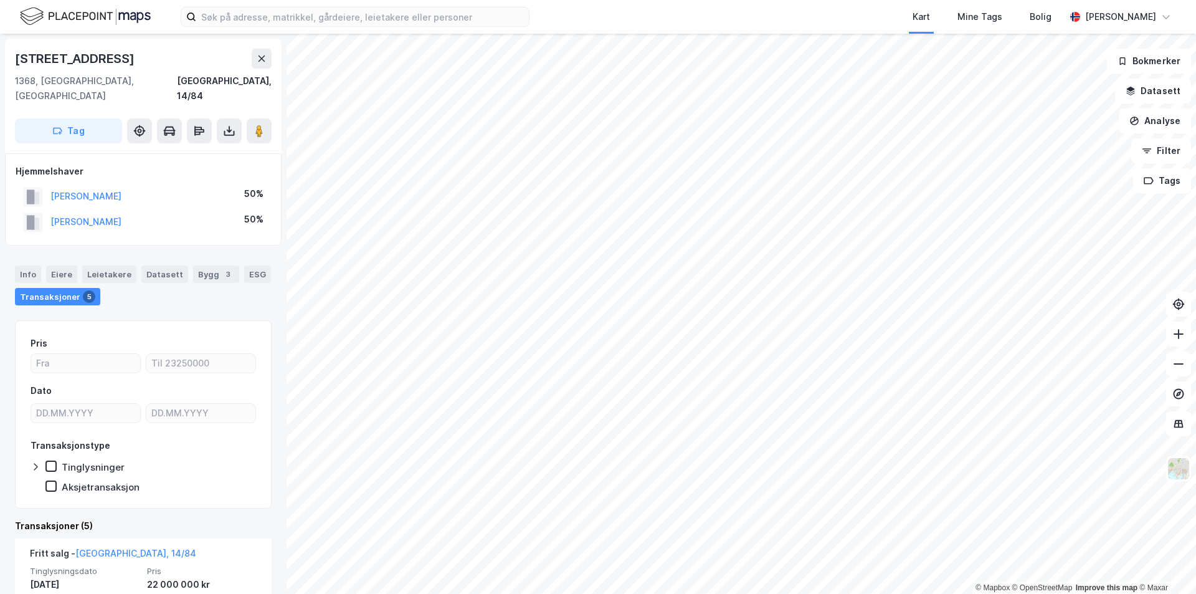
drag, startPoint x: 125, startPoint y: 55, endPoint x: 12, endPoint y: 55, distance: 112.8
click at [12, 55] on div "[STREET_ADDRESS]" at bounding box center [143, 96] width 277 height 115
copy div "[STREET_ADDRESS]"
click at [202, 265] on div "Bygg 3" at bounding box center [216, 273] width 46 height 17
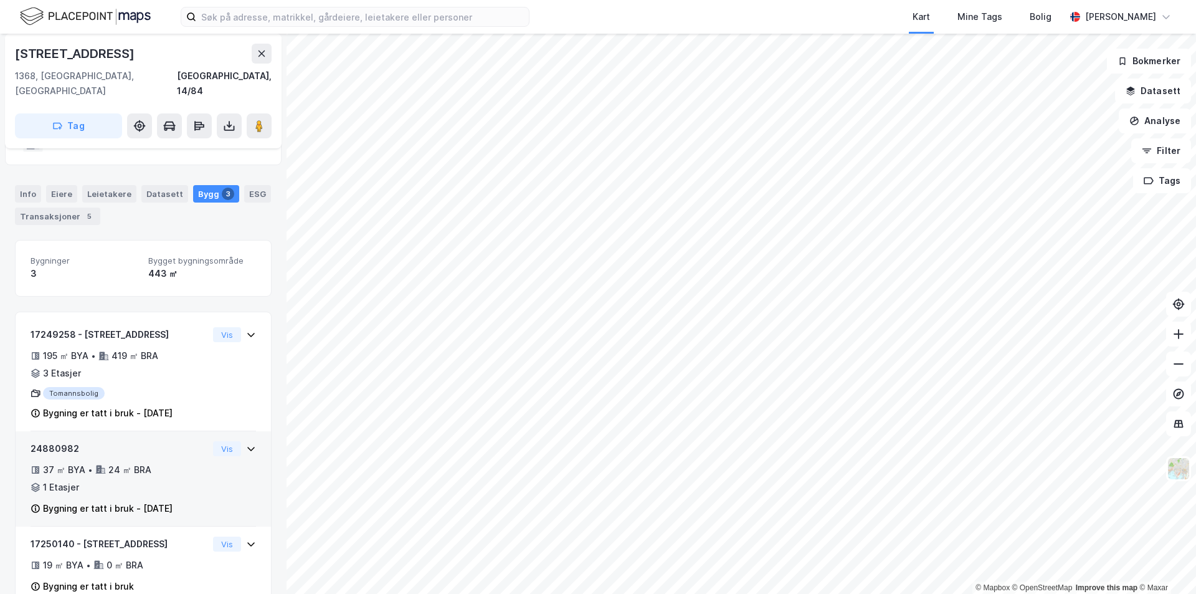
scroll to position [96, 0]
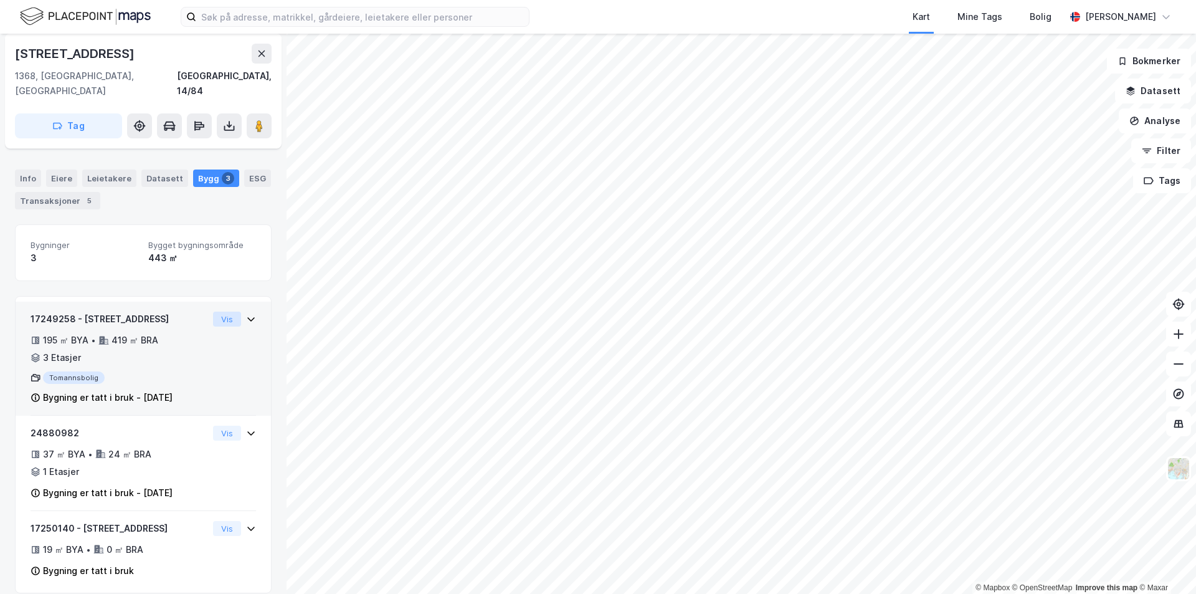
click at [218, 312] on button "Vis" at bounding box center [227, 319] width 28 height 15
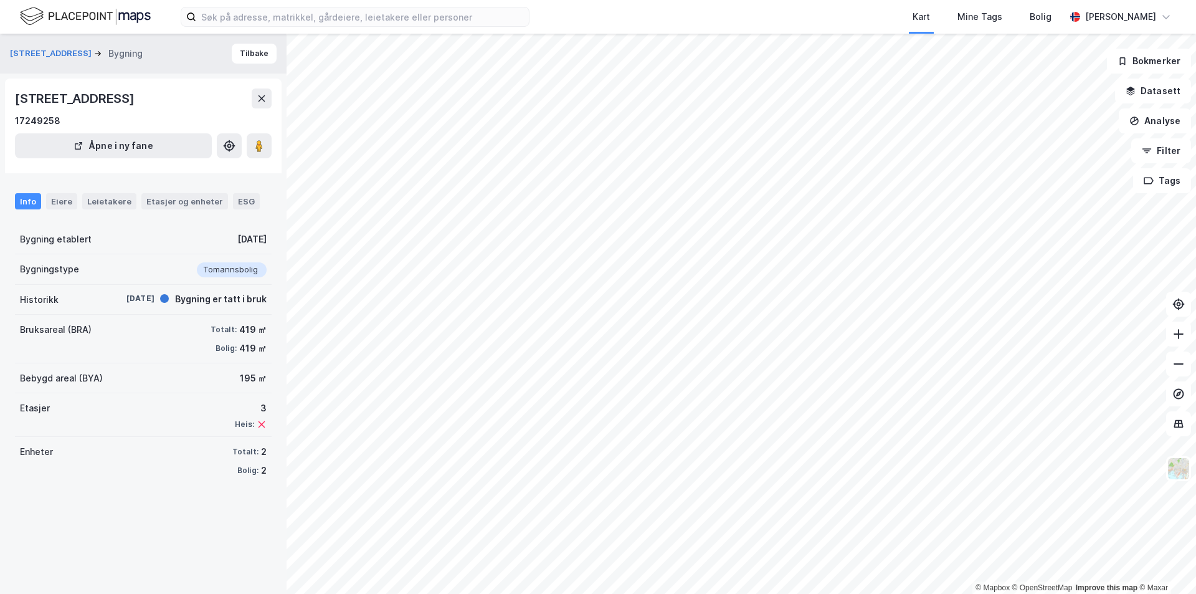
drag, startPoint x: 126, startPoint y: 97, endPoint x: 15, endPoint y: 97, distance: 110.9
click at [15, 97] on div "[STREET_ADDRESS]" at bounding box center [76, 98] width 122 height 20
drag, startPoint x: 16, startPoint y: 97, endPoint x: 111, endPoint y: 96, distance: 95.3
click at [111, 96] on div "[STREET_ADDRESS]" at bounding box center [76, 98] width 122 height 20
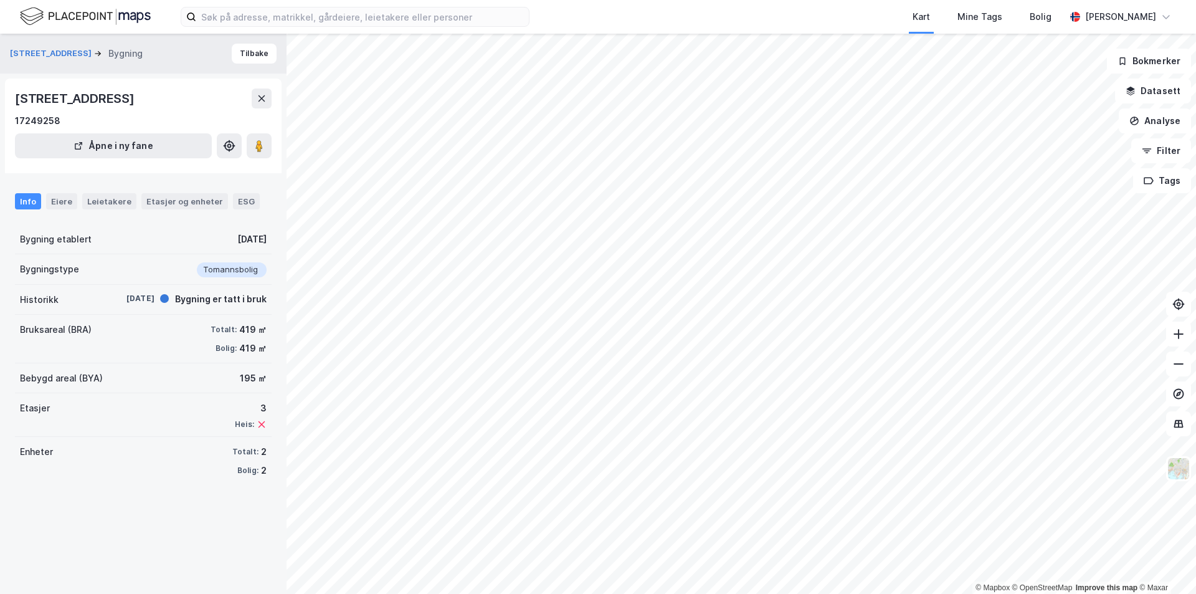
click at [125, 98] on div "[STREET_ADDRESS]" at bounding box center [76, 98] width 122 height 20
drag, startPoint x: 125, startPoint y: 98, endPoint x: 21, endPoint y: 98, distance: 103.4
click at [21, 98] on div "[STREET_ADDRESS]" at bounding box center [76, 98] width 122 height 20
click at [125, 95] on div "[STREET_ADDRESS]" at bounding box center [76, 98] width 122 height 20
drag, startPoint x: 129, startPoint y: 102, endPoint x: 10, endPoint y: 100, distance: 119.0
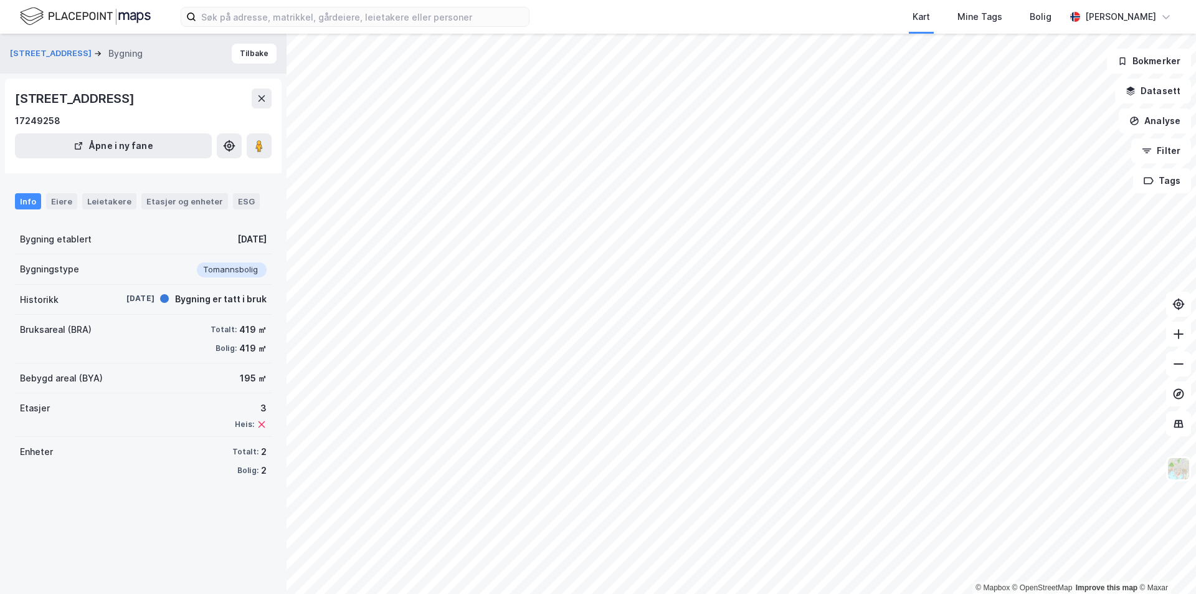
click at [10, 100] on div "Michelets vei 116A, 1368, [GEOGRAPHIC_DATA] 17249258 Åpne i ny fane" at bounding box center [143, 126] width 277 height 95
click at [11, 99] on div "Michelets vei 116A, 1368, [GEOGRAPHIC_DATA] 17249258 Åpne i ny fane" at bounding box center [143, 126] width 277 height 95
drag, startPoint x: 15, startPoint y: 98, endPoint x: 126, endPoint y: 102, distance: 111.6
click at [126, 102] on div "[STREET_ADDRESS]" at bounding box center [76, 98] width 122 height 20
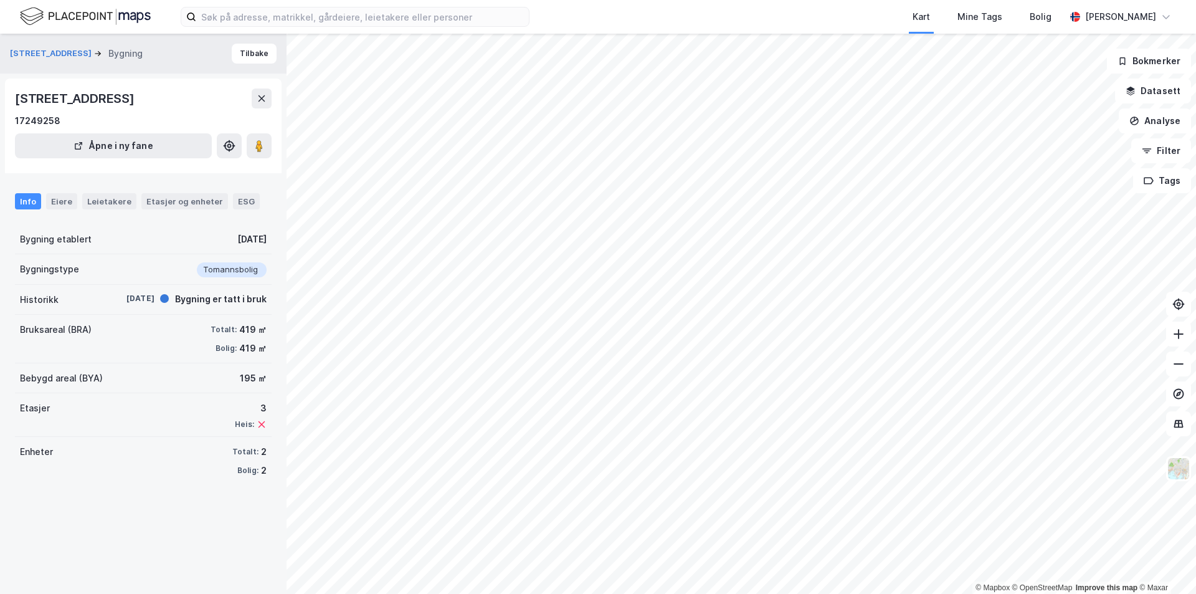
click at [122, 102] on div "[STREET_ADDRESS]" at bounding box center [76, 98] width 122 height 20
drag, startPoint x: 124, startPoint y: 98, endPoint x: 12, endPoint y: 102, distance: 111.6
click at [12, 102] on div "Michelets vei 116A, 1368, [GEOGRAPHIC_DATA] 17249258 Åpne i ny fane" at bounding box center [143, 126] width 277 height 95
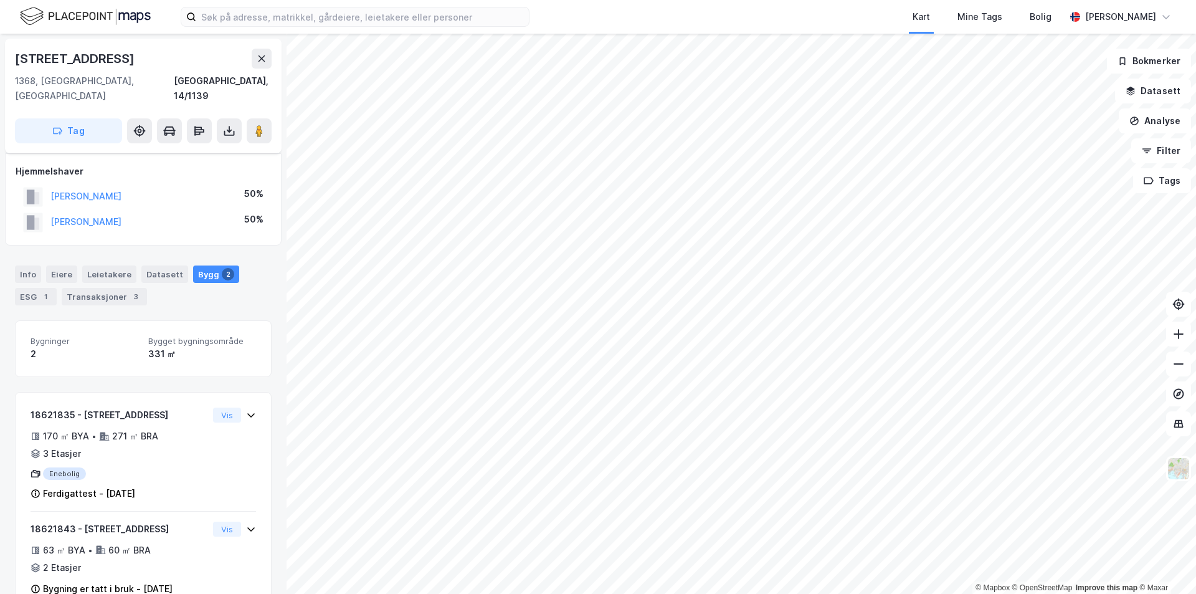
scroll to position [18, 0]
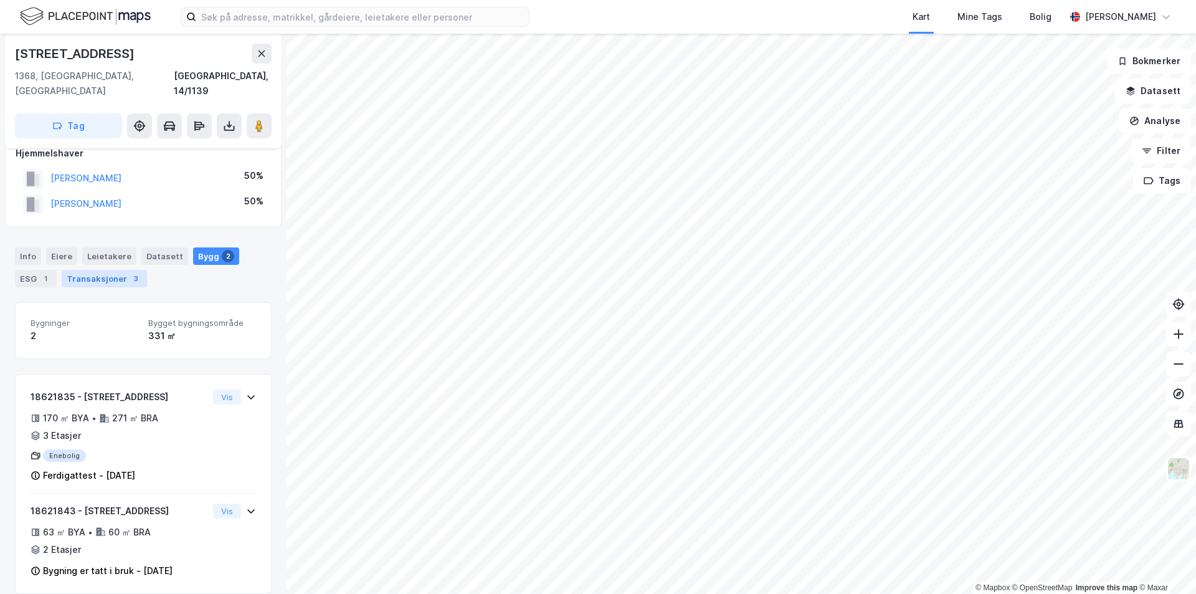
click at [108, 270] on div "Transaksjoner 3" at bounding box center [104, 278] width 85 height 17
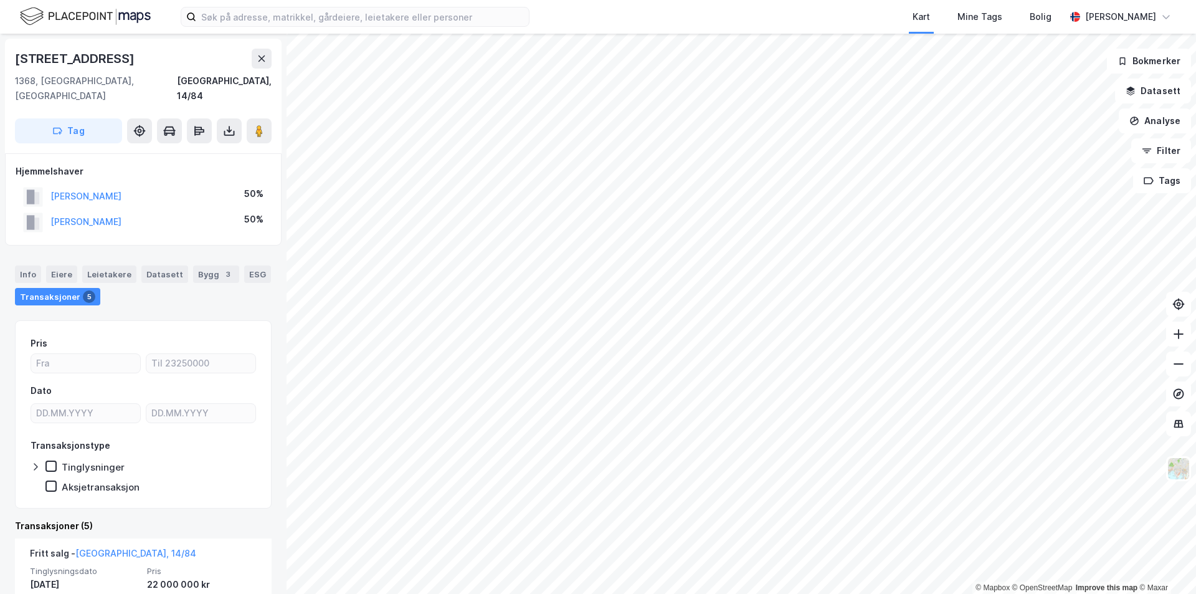
drag, startPoint x: 134, startPoint y: 64, endPoint x: 10, endPoint y: 57, distance: 124.2
click at [10, 57] on div "[STREET_ADDRESS]" at bounding box center [143, 96] width 277 height 115
copy div "[STREET_ADDRESS]"
click at [32, 265] on div "Info" at bounding box center [28, 273] width 26 height 17
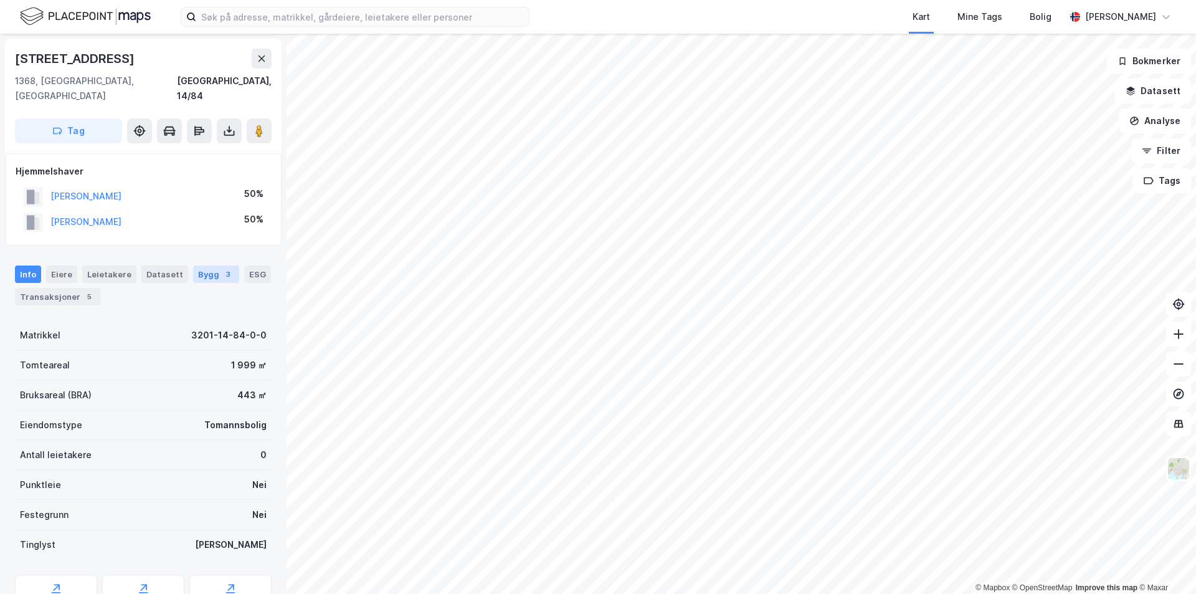
click at [201, 265] on div "Bygg 3" at bounding box center [216, 273] width 46 height 17
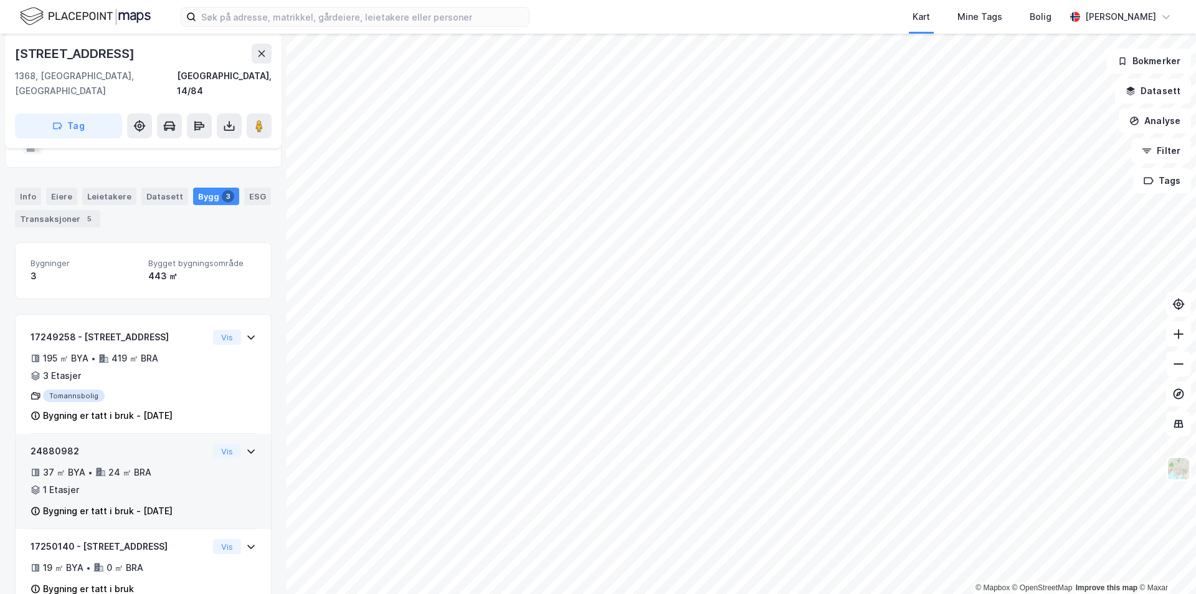
scroll to position [96, 0]
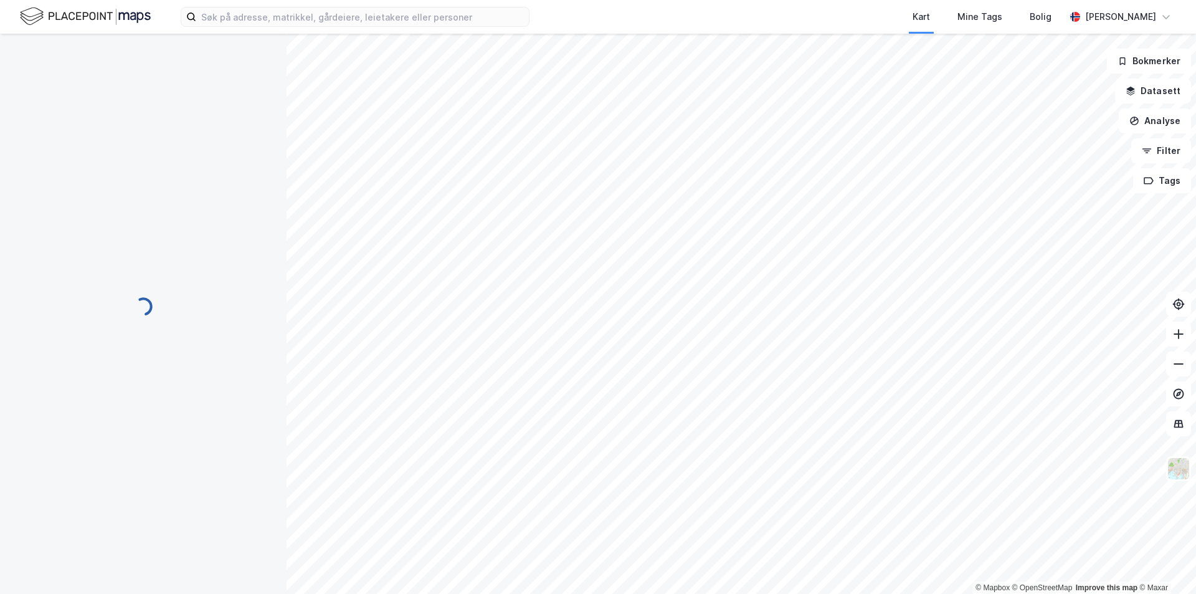
scroll to position [96, 0]
